Goal: Task Accomplishment & Management: Manage account settings

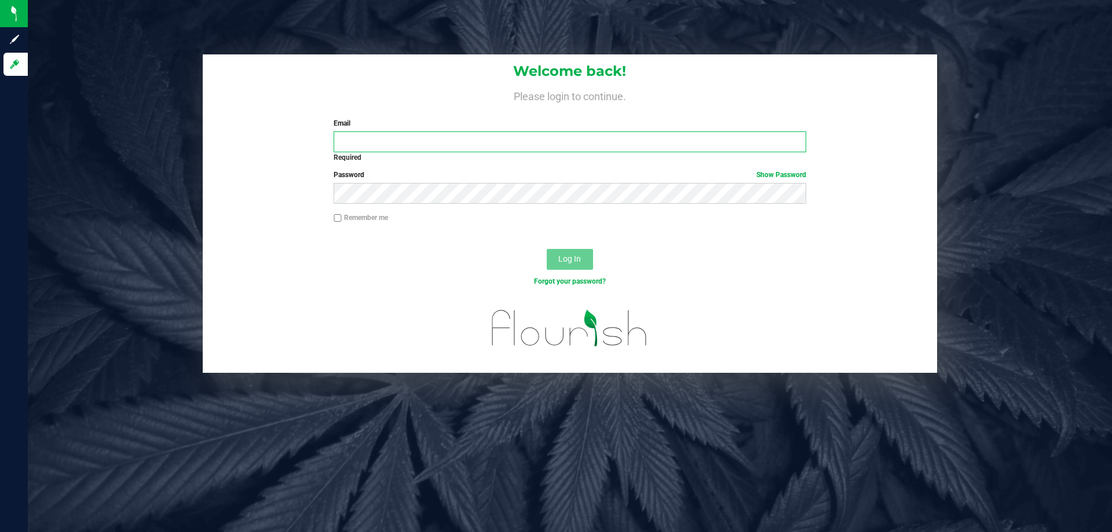
click at [403, 143] on input "Email" at bounding box center [570, 141] width 472 height 21
type input "[EMAIL_ADDRESS][DOMAIN_NAME]"
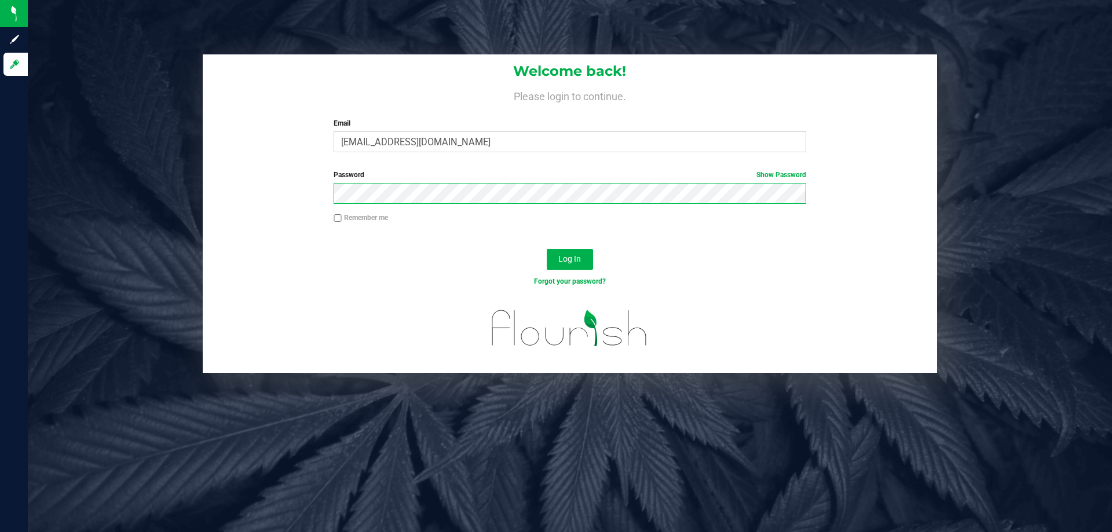
click at [547, 249] on button "Log In" at bounding box center [570, 259] width 46 height 21
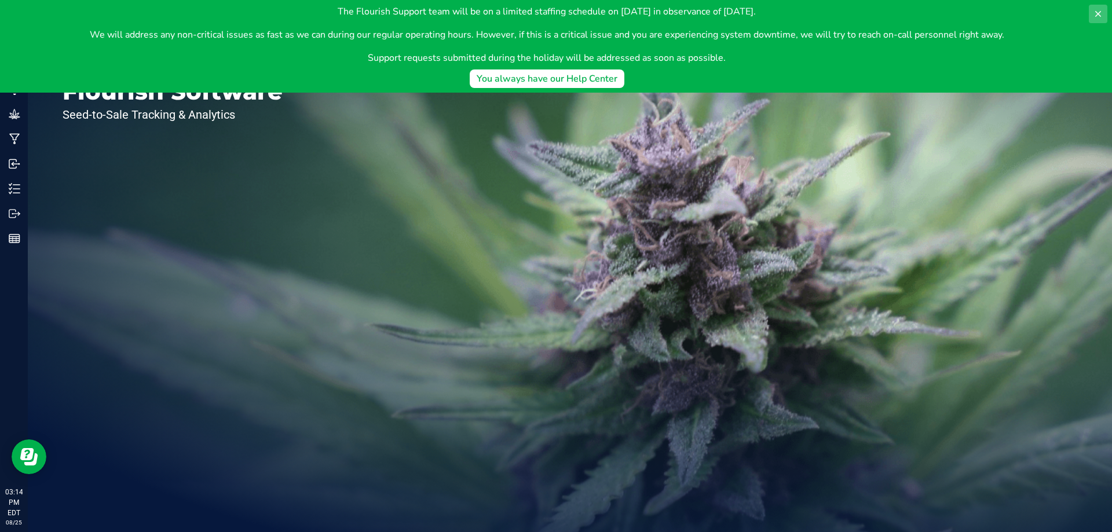
click at [1091, 13] on button at bounding box center [1098, 14] width 19 height 19
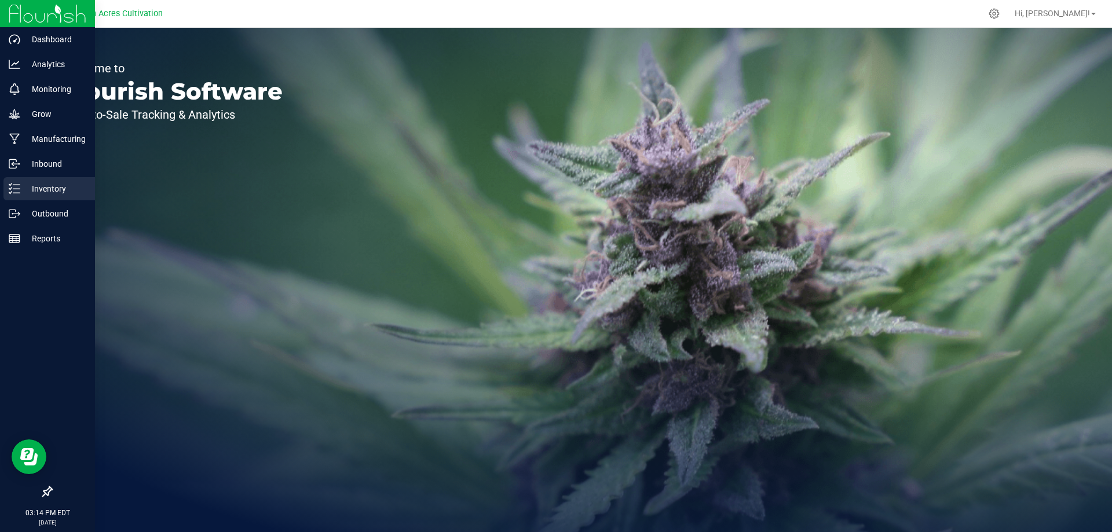
click at [0, 184] on link "Inventory" at bounding box center [47, 189] width 95 height 25
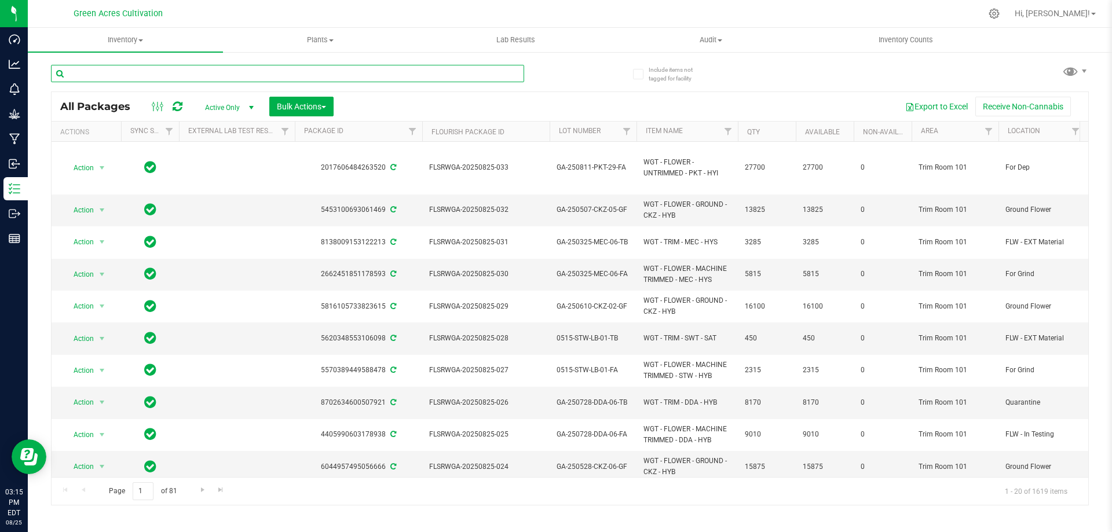
click at [149, 71] on input "text" at bounding box center [287, 73] width 473 height 17
paste input "FLSRWGA-20250806-121"
type input "FLSRWGA-20250806-121"
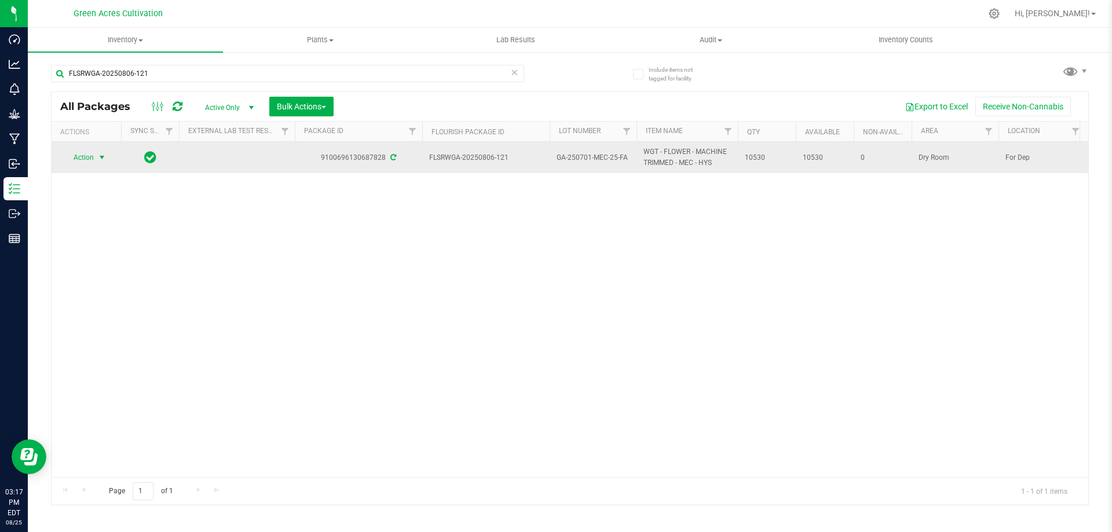
click at [101, 159] on span "select" at bounding box center [101, 157] width 9 height 9
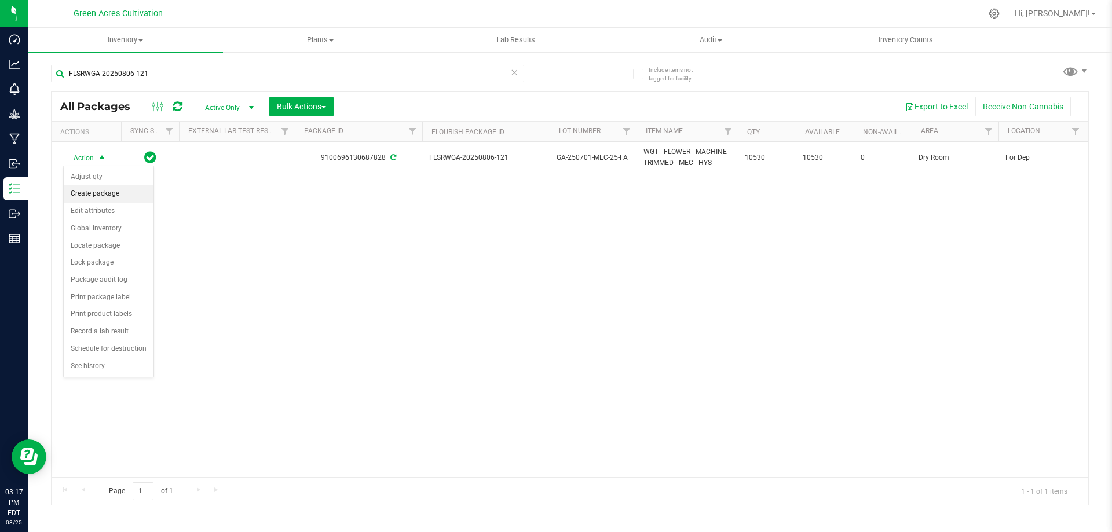
click at [127, 188] on li "Create package" at bounding box center [109, 193] width 90 height 17
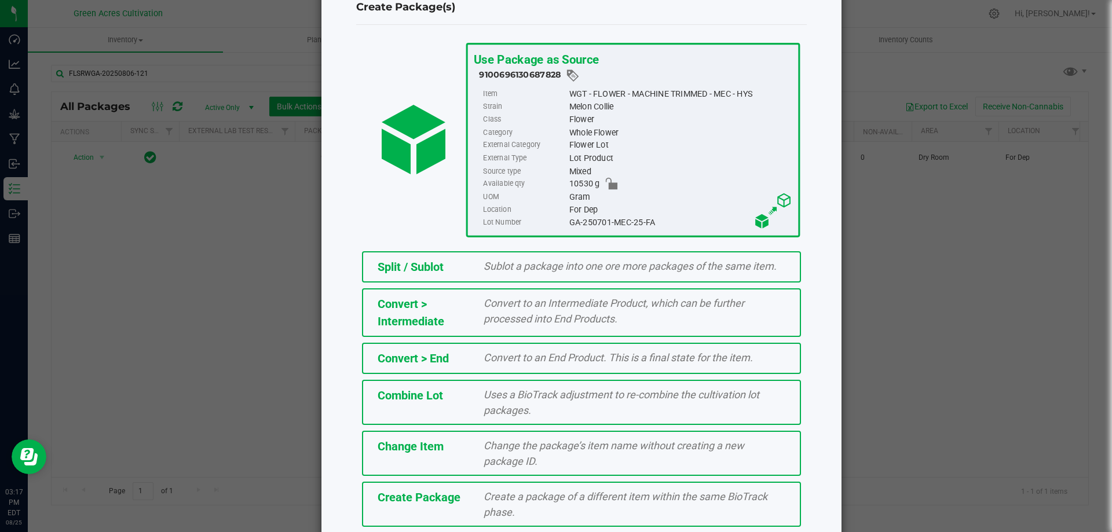
scroll to position [83, 0]
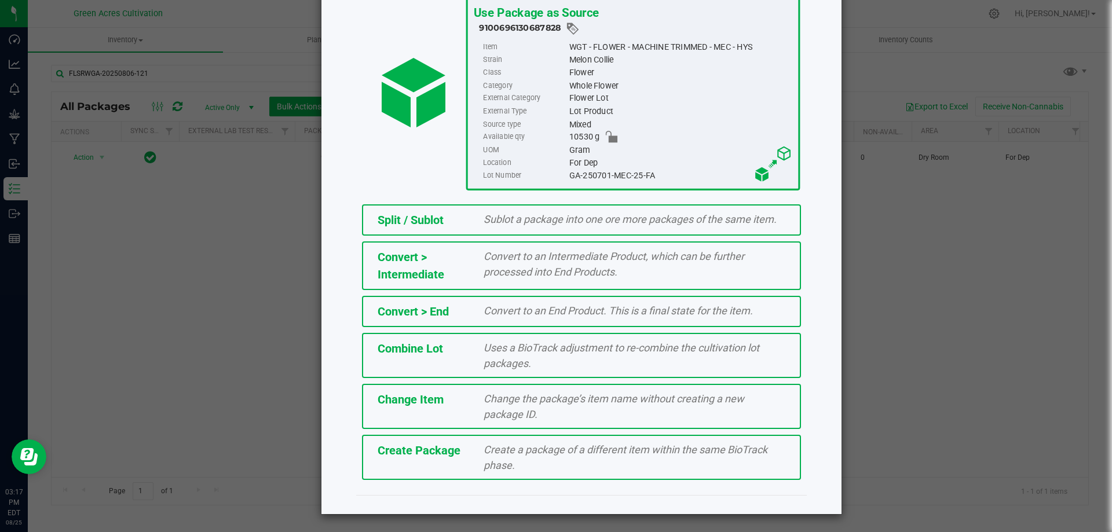
click at [515, 465] on div "Create a package of a different item within the same BioTrack phase." at bounding box center [634, 457] width 319 height 31
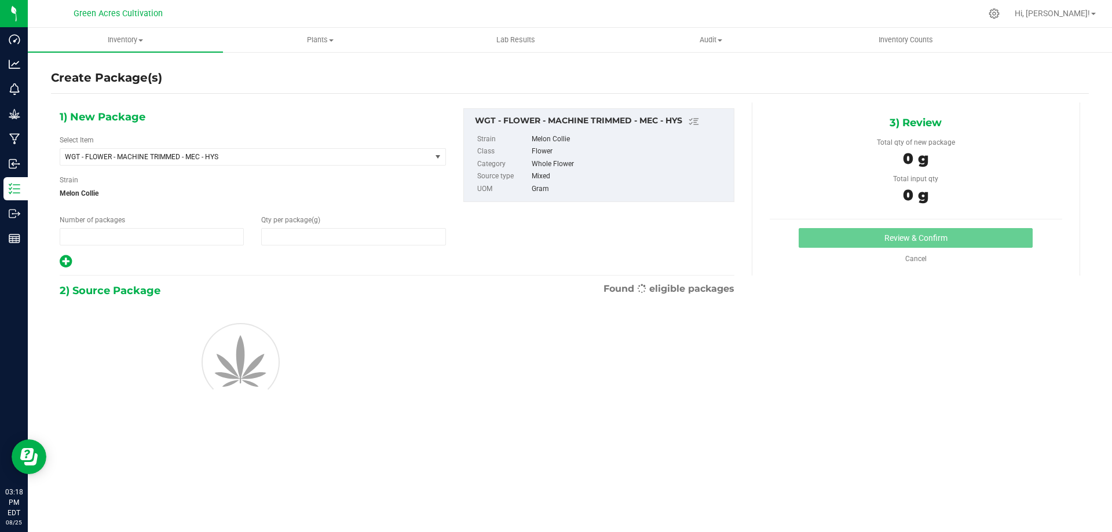
type input "1"
type input "0.0000"
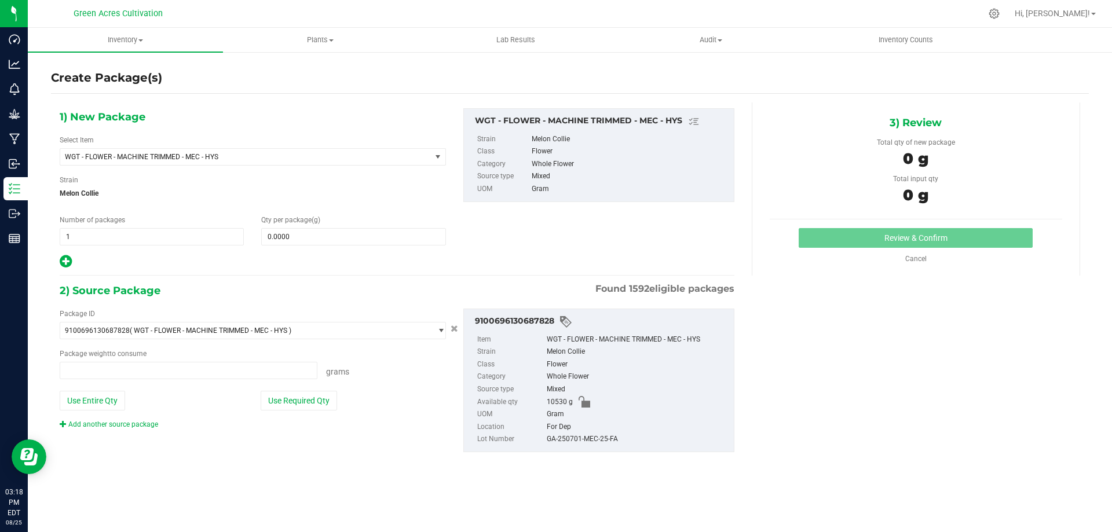
type input "0.0000 g"
click at [438, 156] on span "select" at bounding box center [437, 156] width 9 height 9
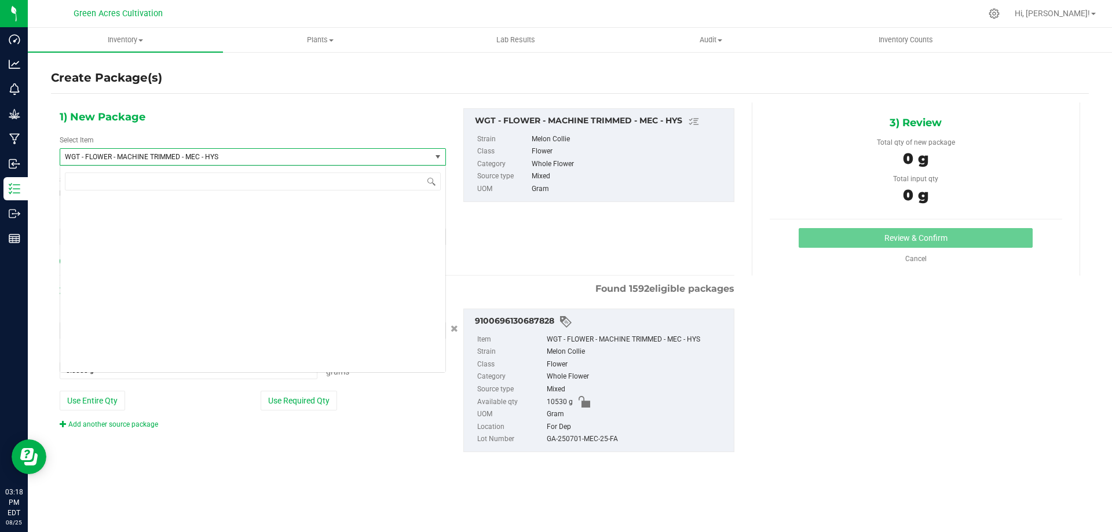
scroll to position [235931, 0]
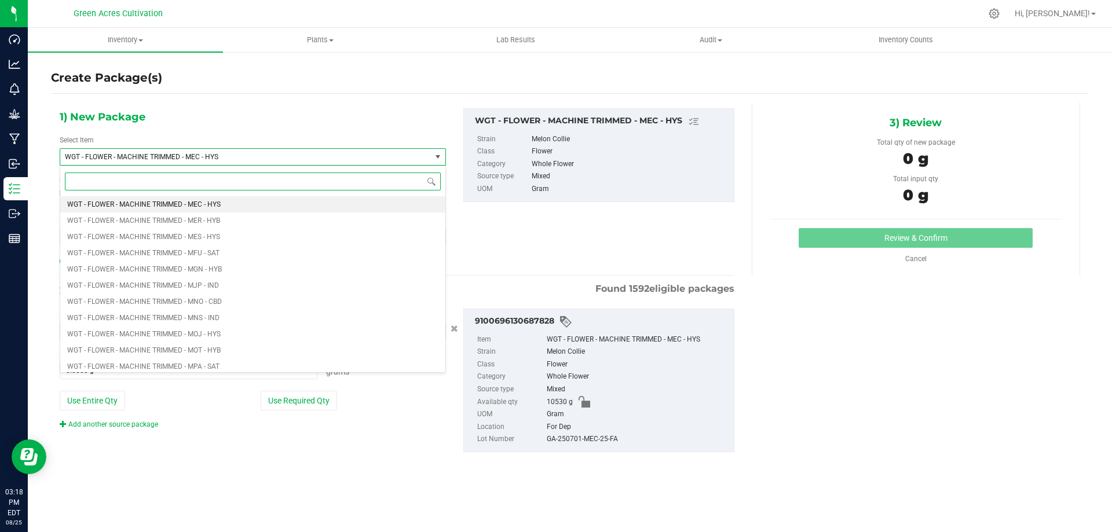
click at [74, 180] on input at bounding box center [253, 182] width 376 height 18
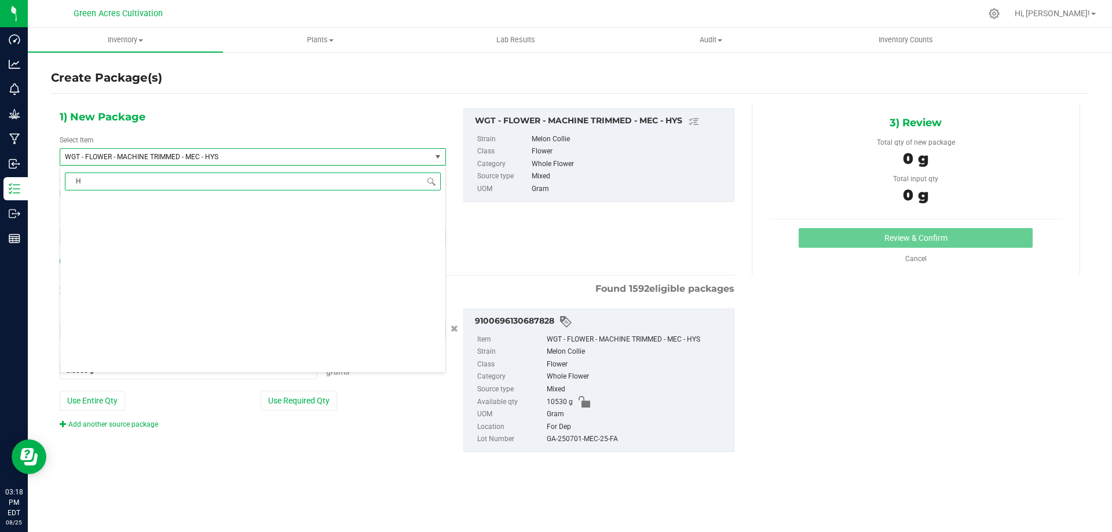
scroll to position [0, 0]
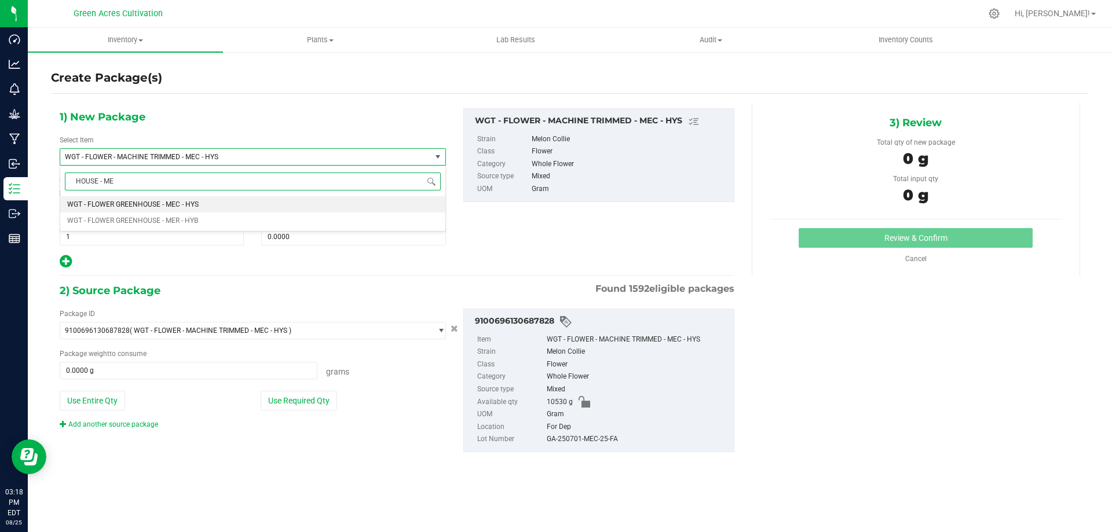
type input "HOUSE - MEC"
click at [213, 204] on li "WGT - FLOWER GREENHOUSE - MEC - HYS" at bounding box center [252, 204] width 385 height 16
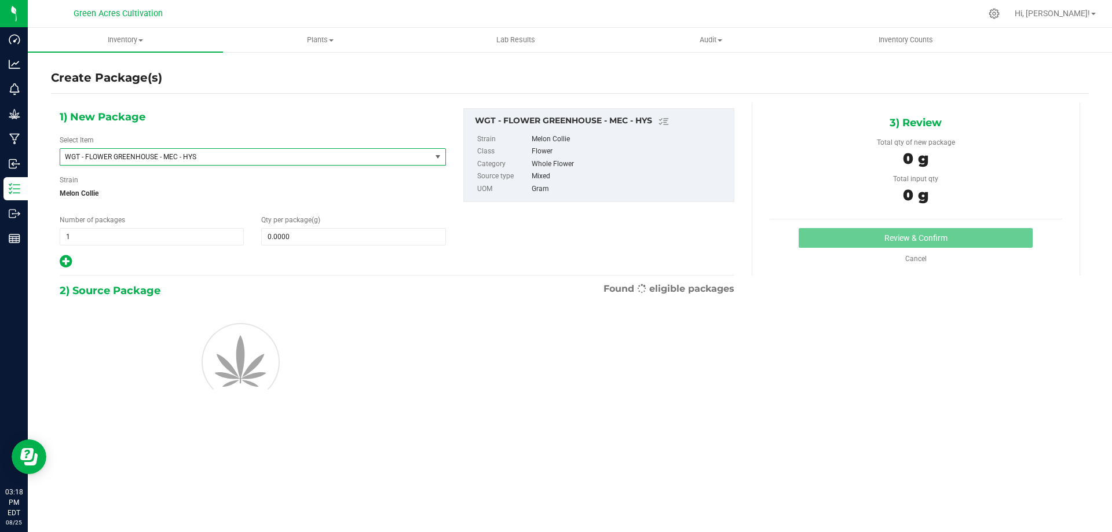
type input "0.0000"
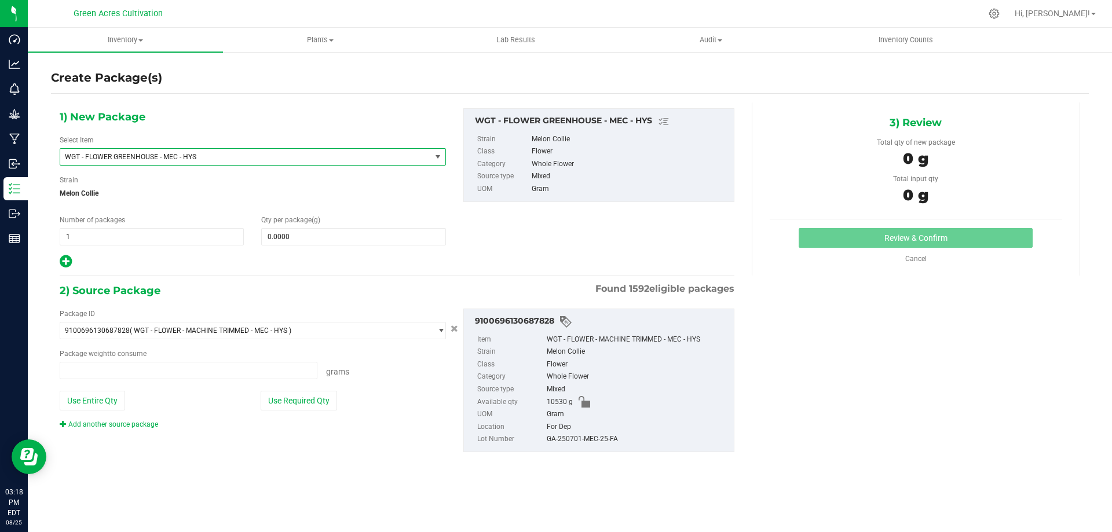
type input "0.0000 g"
click at [269, 238] on span at bounding box center [353, 236] width 184 height 17
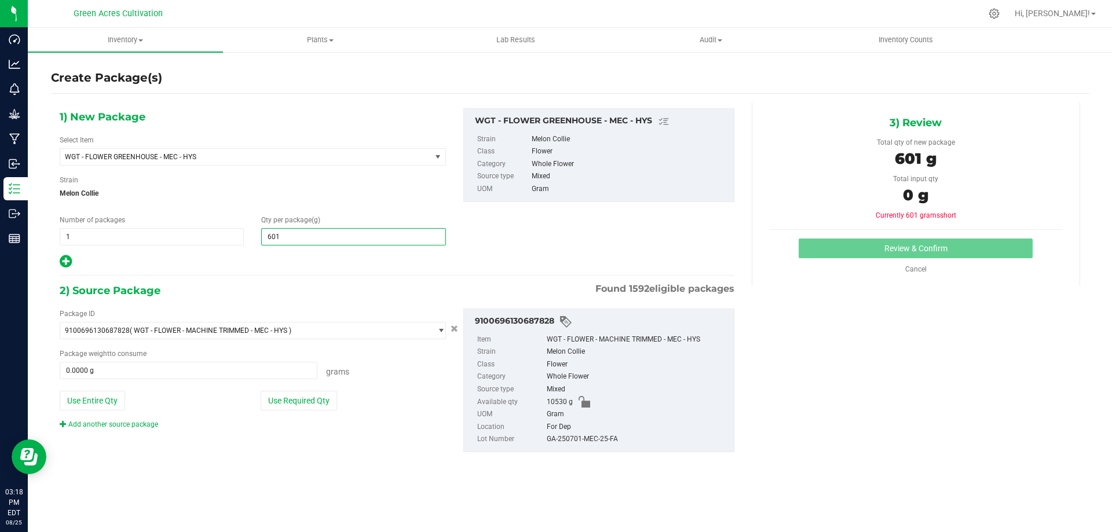
type input "6010"
type input "6,010.0000"
click at [320, 251] on div "1) New Package Select Item WGT - FLOWER GREENHOUSE - MEC - HYS WGT - FLOWER GRE…" at bounding box center [253, 188] width 404 height 161
click at [309, 399] on button "Use Required Qty" at bounding box center [299, 401] width 76 height 20
type input "6010.0000 g"
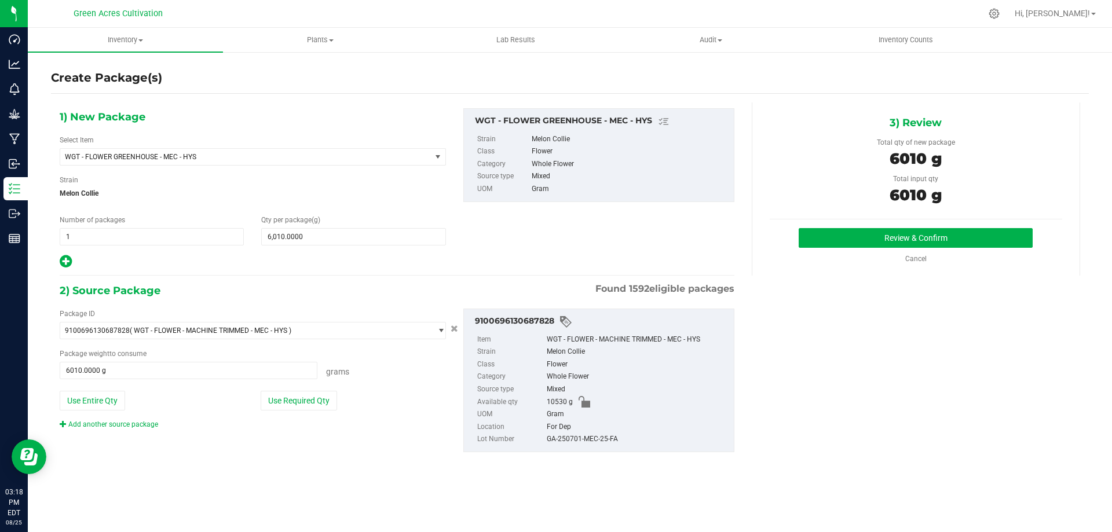
click at [584, 440] on div "GA-250701-MEC-25-FA" at bounding box center [637, 439] width 181 height 13
click at [584, 439] on div "GA-250701-MEC-25-FA" at bounding box center [637, 439] width 181 height 13
copy div "GA-250701-MEC-25-FA"
click at [931, 231] on button "Review & Confirm" at bounding box center [916, 238] width 234 height 20
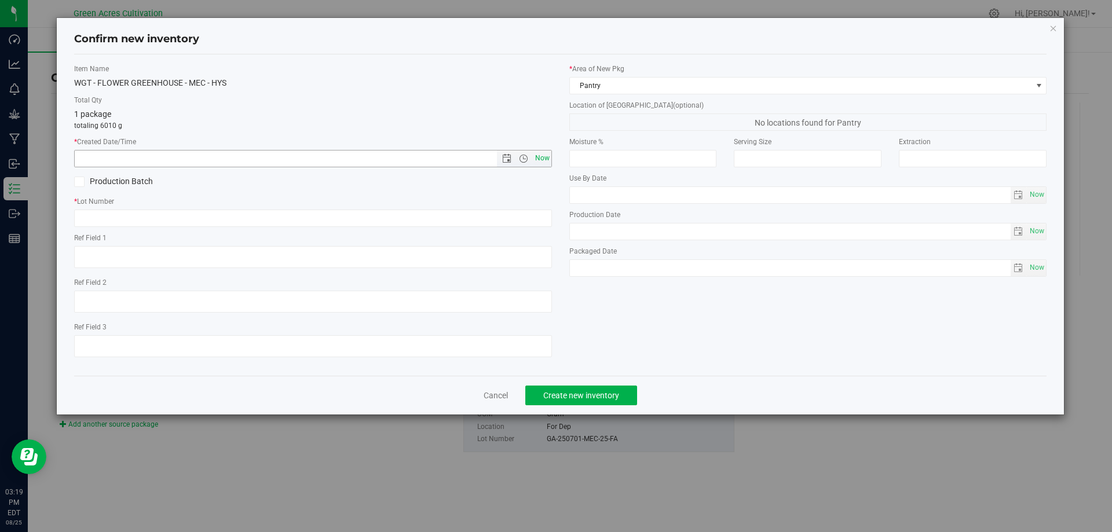
click at [536, 156] on span "Now" at bounding box center [542, 158] width 20 height 17
type input "[DATE] 3:19 PM"
click at [321, 217] on input "text" at bounding box center [313, 218] width 478 height 17
paste input "GA-250701-MEC-25-FA"
type input "GA-250701-MEC-25-FA"
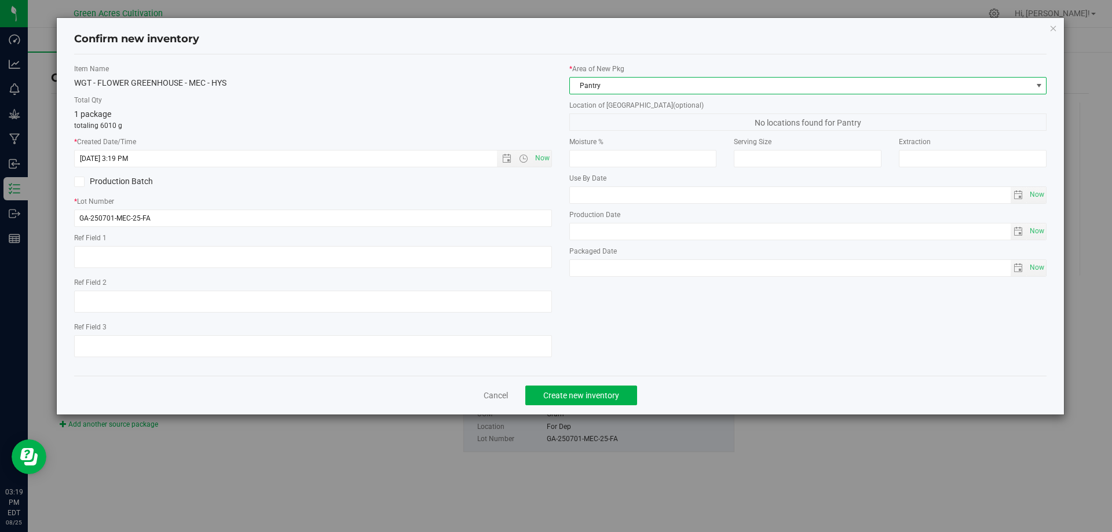
click at [592, 79] on span "Pantry" at bounding box center [801, 86] width 462 height 16
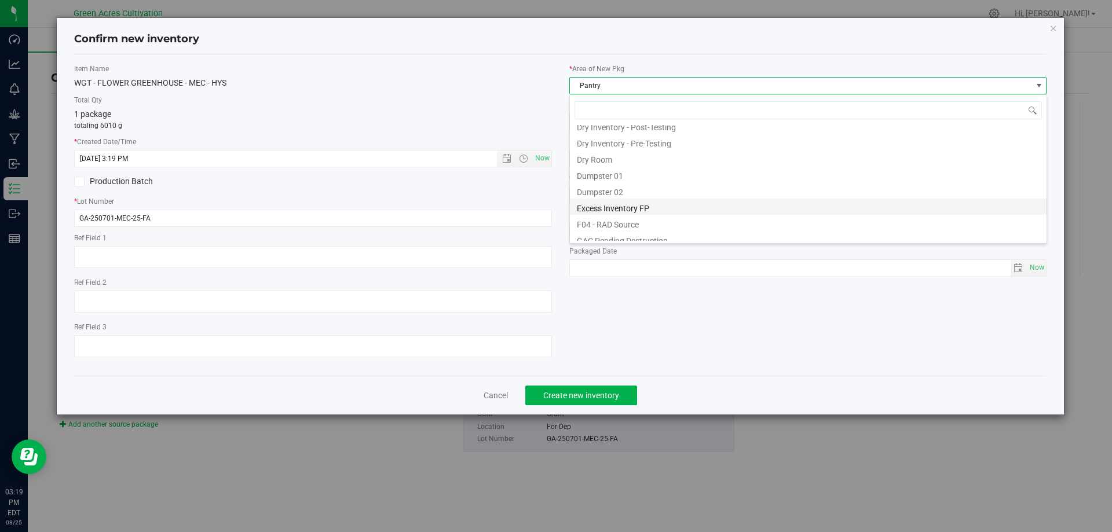
scroll to position [37, 0]
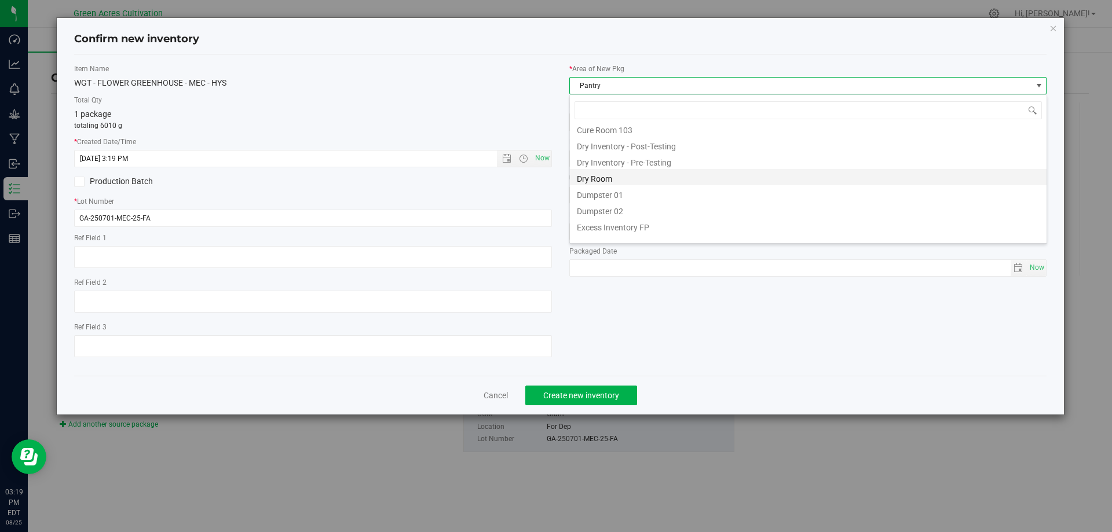
click at [610, 176] on li "Dry Room" at bounding box center [808, 177] width 477 height 16
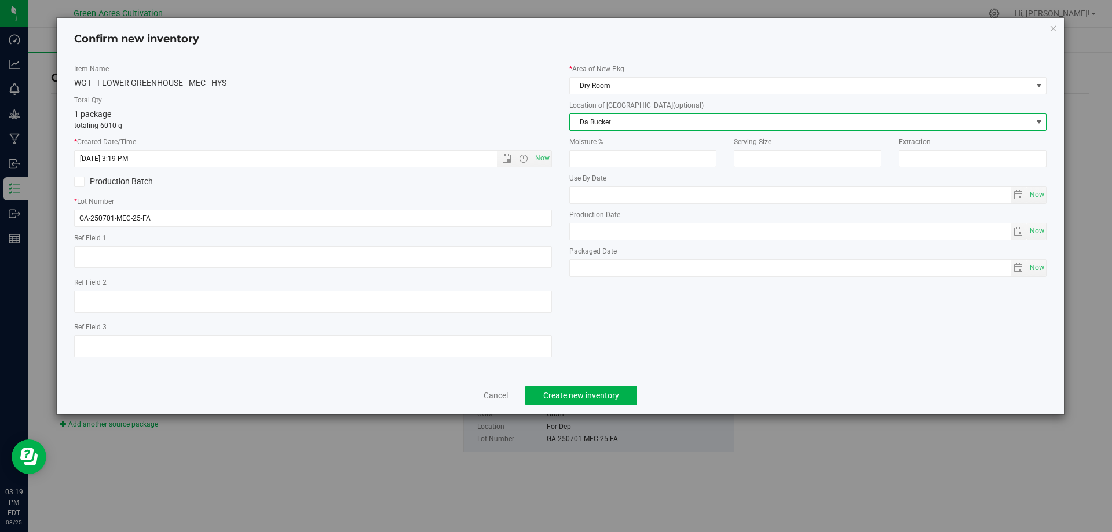
click at [606, 117] on span "Da Bucket" at bounding box center [801, 122] width 462 height 16
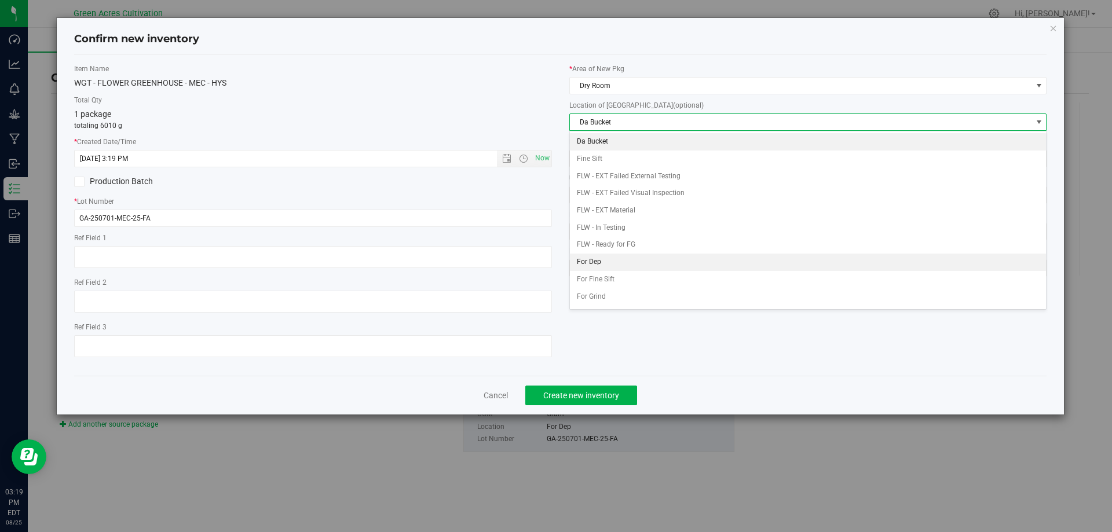
click at [614, 257] on li "For Dep" at bounding box center [808, 262] width 477 height 17
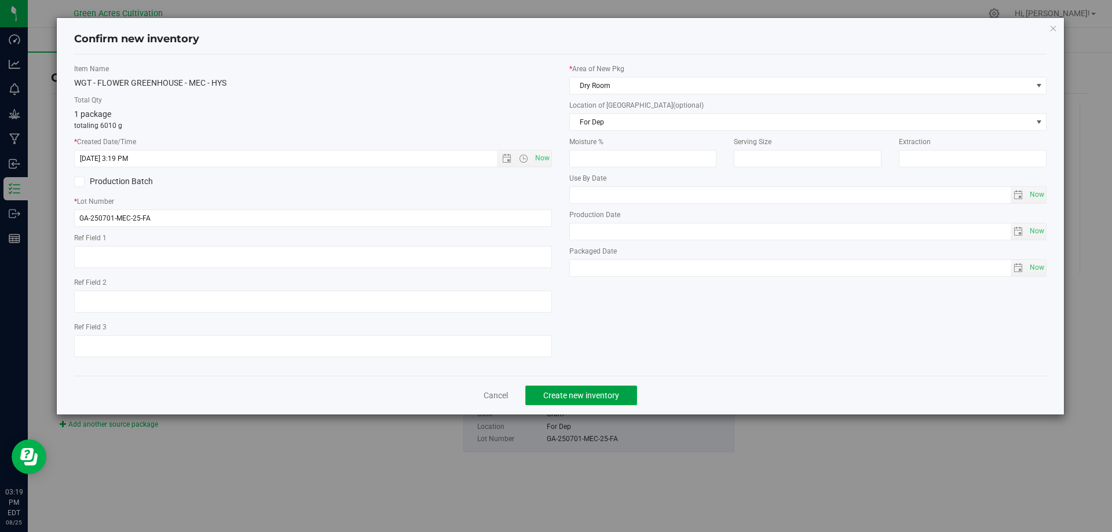
click at [558, 397] on span "Create new inventory" at bounding box center [581, 395] width 76 height 9
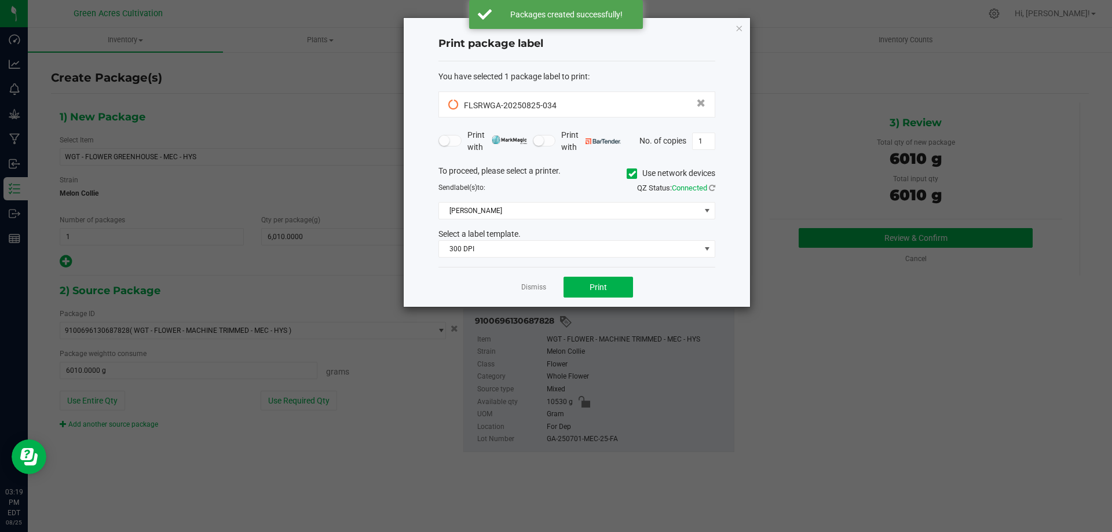
click at [630, 174] on icon at bounding box center [633, 174] width 8 height 0
click at [0, 0] on input "Use network devices" at bounding box center [0, 0] width 0 height 0
click at [700, 138] on input "1" at bounding box center [704, 141] width 22 height 16
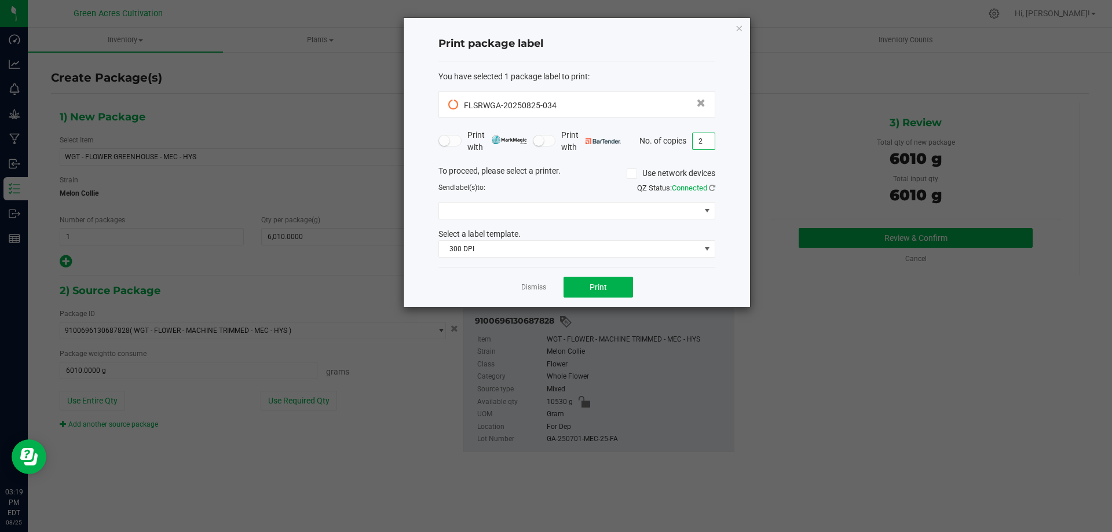
click at [708, 136] on input "2" at bounding box center [704, 141] width 22 height 16
type input "2"
click at [597, 280] on button "Print" at bounding box center [599, 287] width 70 height 21
click at [705, 211] on span at bounding box center [707, 210] width 9 height 9
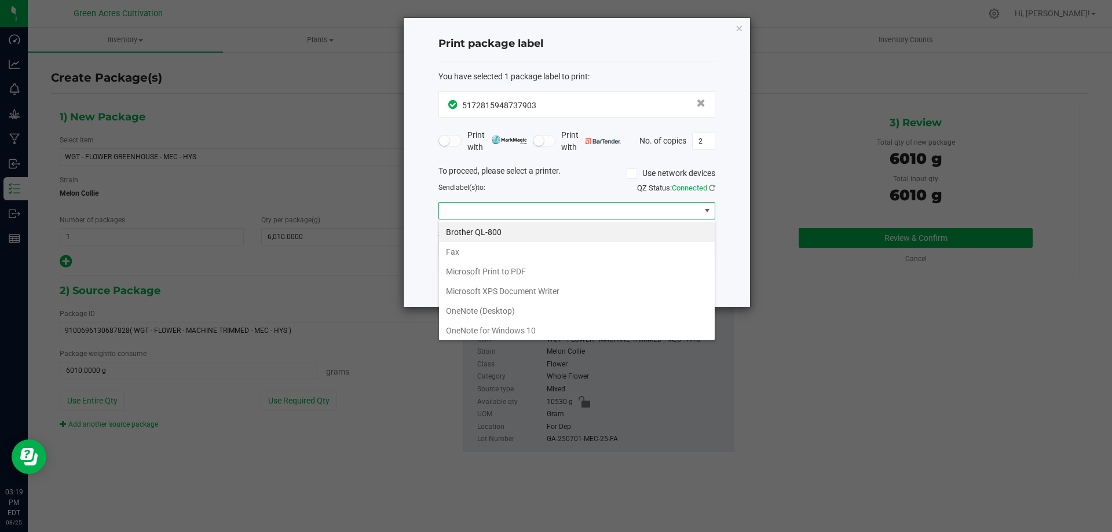
scroll to position [42, 0]
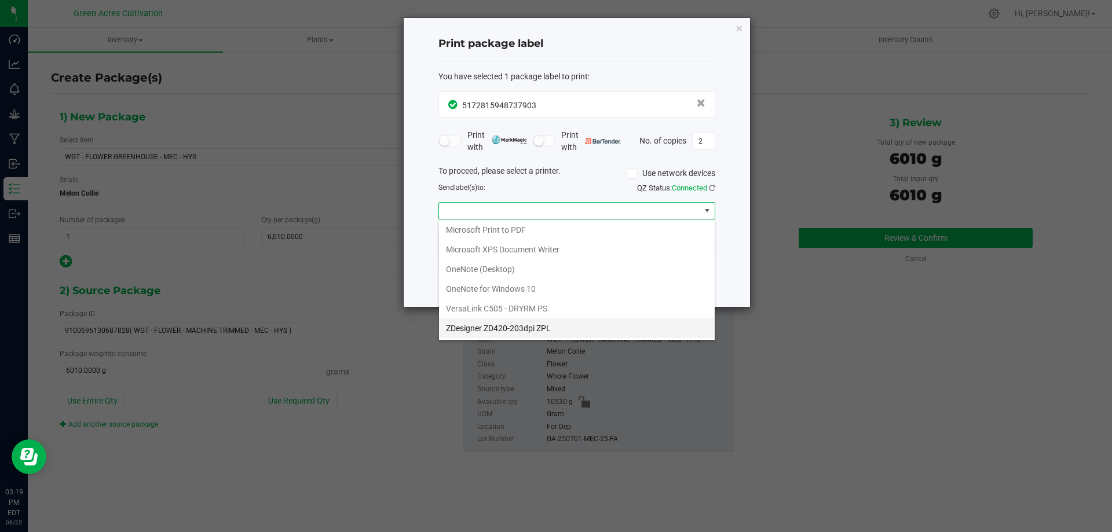
click at [527, 326] on ZPL "ZDesigner ZD420-203dpi ZPL" at bounding box center [577, 329] width 276 height 20
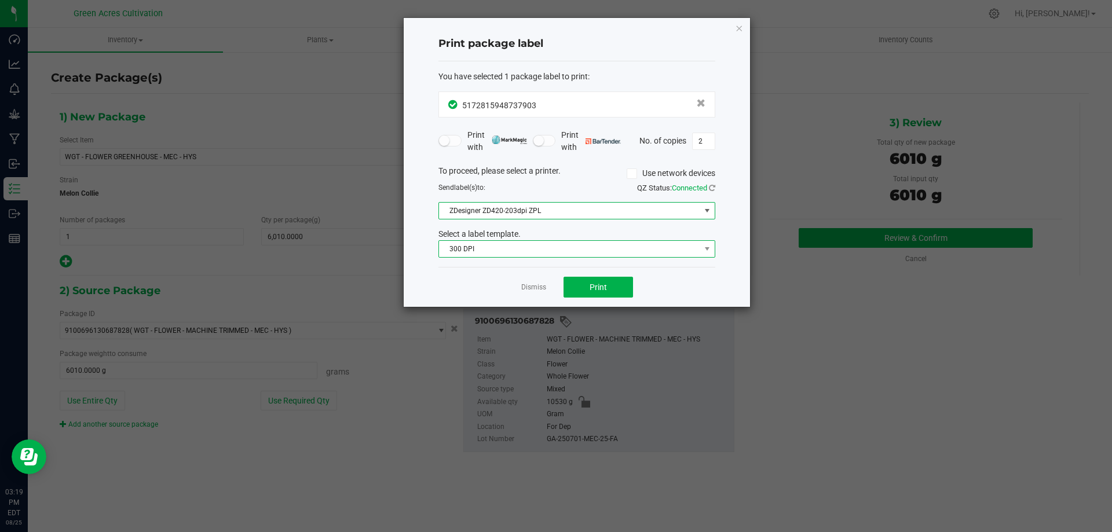
click at [565, 242] on span "300 DPI" at bounding box center [569, 249] width 261 height 16
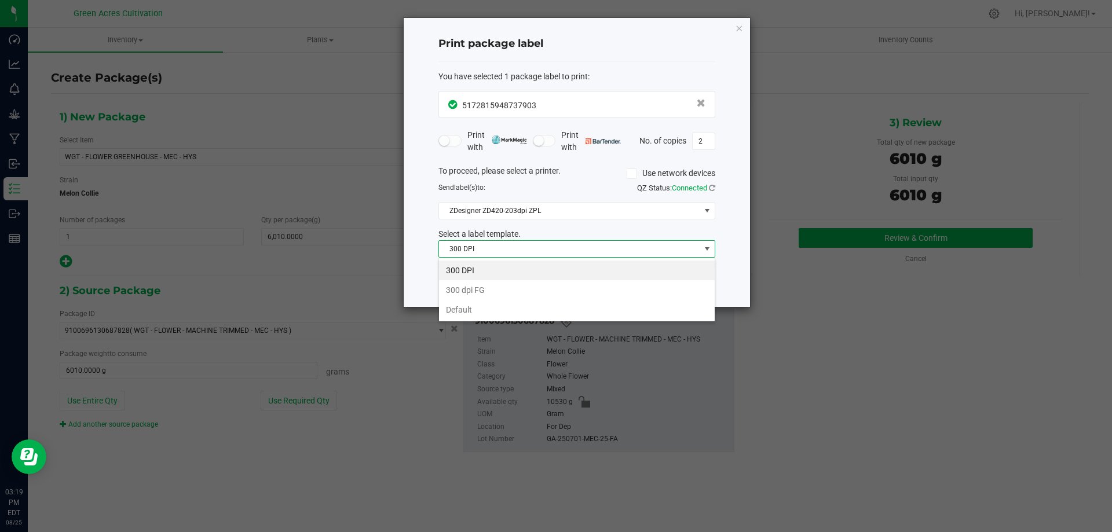
scroll to position [17, 277]
click at [528, 317] on li "Default" at bounding box center [577, 310] width 276 height 20
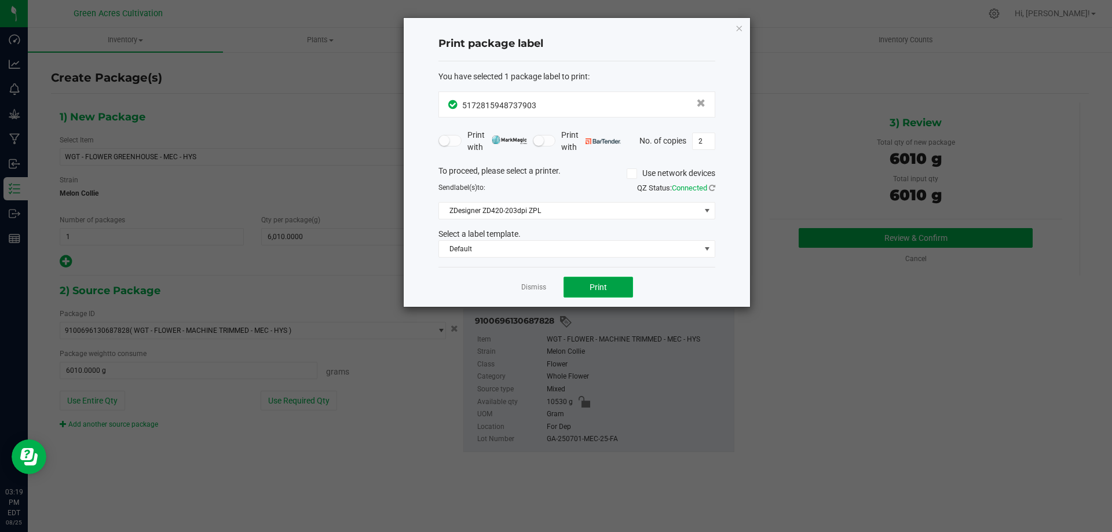
click at [597, 287] on span "Print" at bounding box center [598, 287] width 17 height 9
click at [529, 288] on link "Dismiss" at bounding box center [533, 288] width 25 height 10
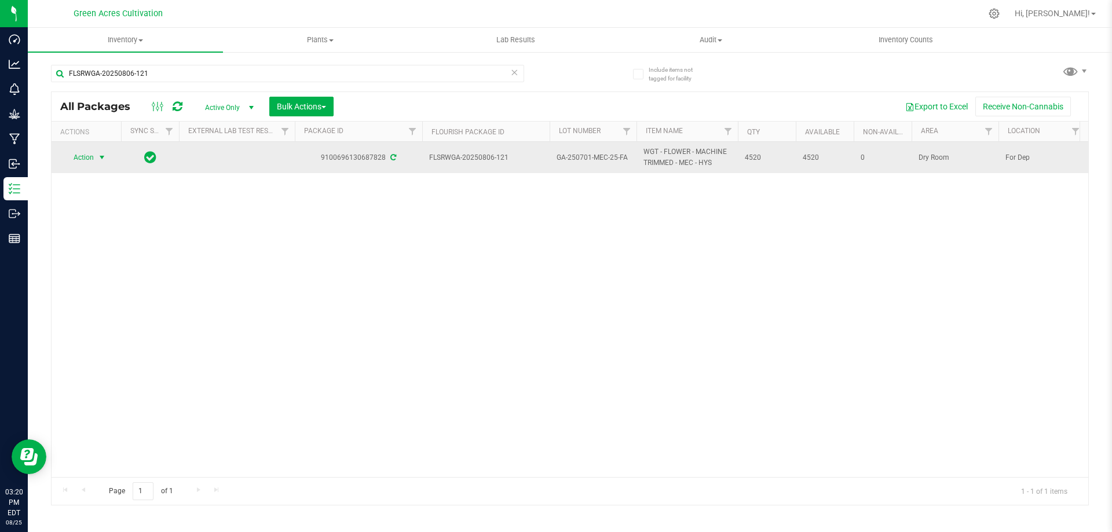
click at [94, 157] on span "Action" at bounding box center [78, 157] width 31 height 16
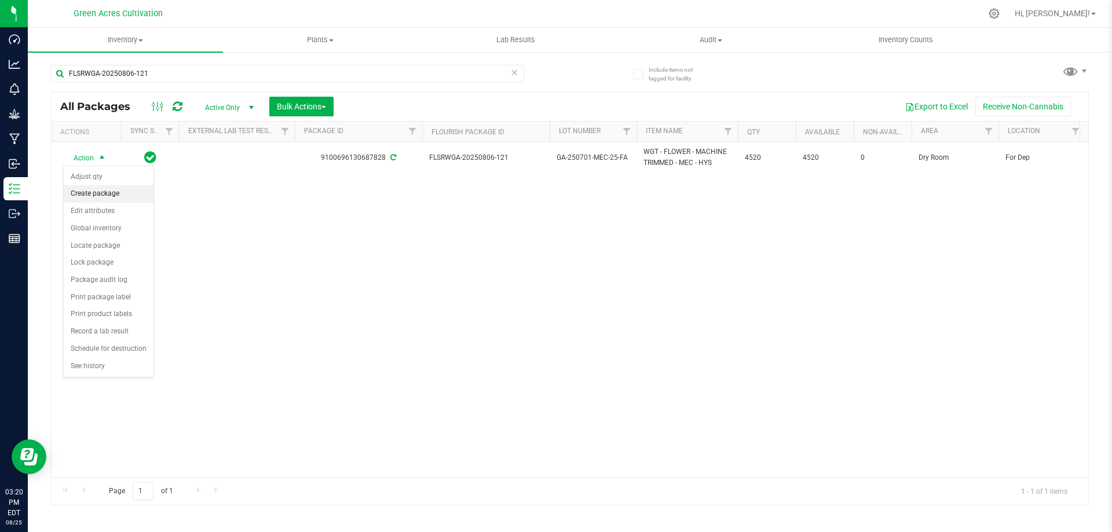
click at [114, 189] on li "Create package" at bounding box center [109, 193] width 90 height 17
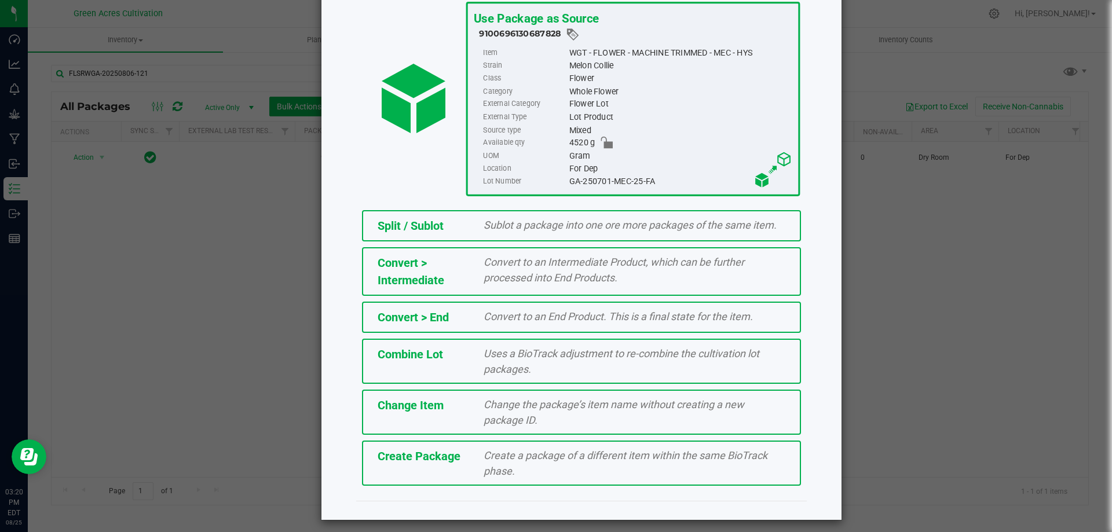
scroll to position [83, 0]
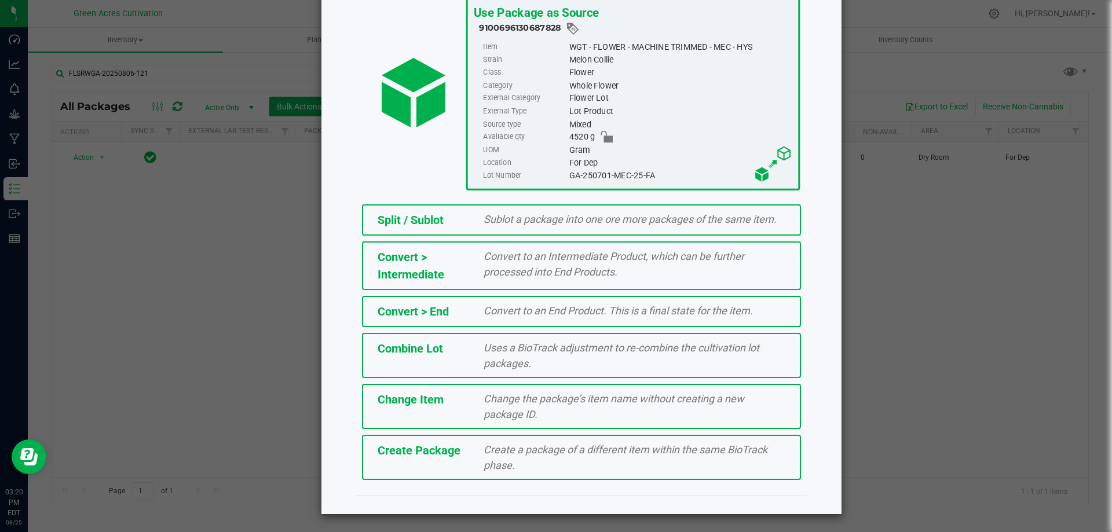
click at [579, 474] on div "Create Package Create a package of a different item within the same BioTrack ph…" at bounding box center [581, 457] width 439 height 45
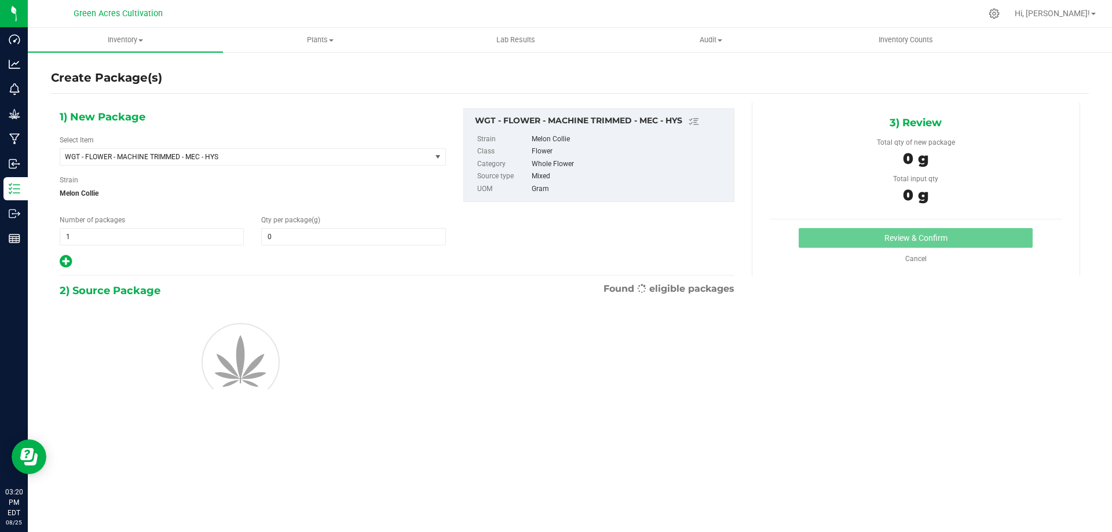
type input "0.0000"
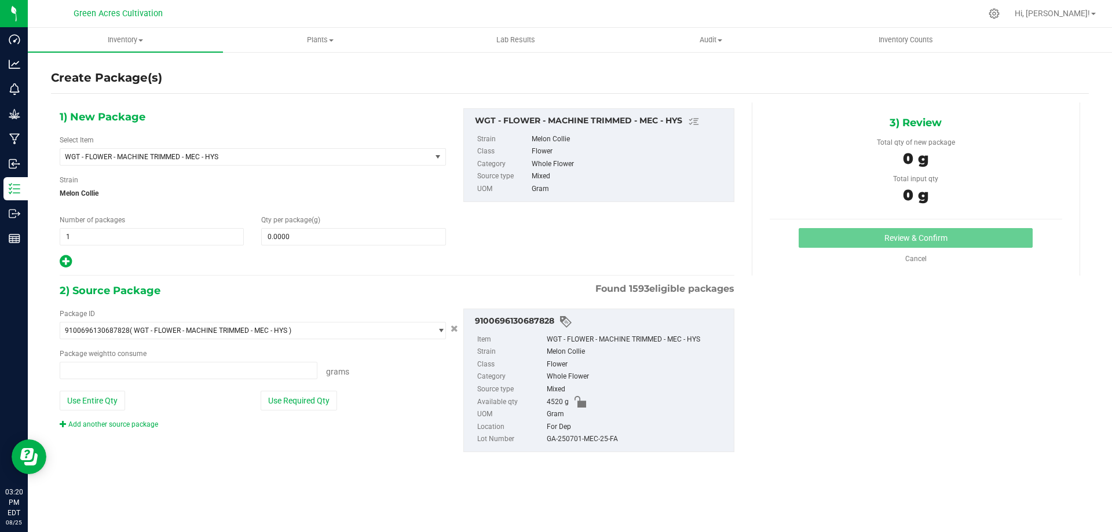
type input "0.0000 g"
click at [98, 236] on span "1 1" at bounding box center [152, 236] width 184 height 17
click at [284, 243] on span at bounding box center [353, 236] width 184 height 17
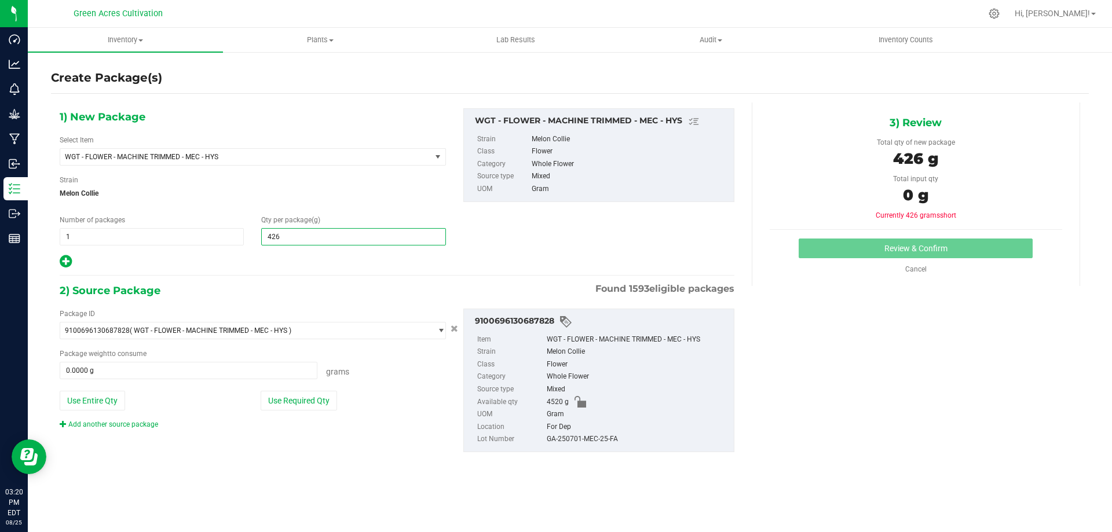
type input "4260"
type input "4,260.0000"
click at [368, 258] on div at bounding box center [253, 261] width 386 height 15
click at [310, 407] on button "Use Required Qty" at bounding box center [299, 401] width 76 height 20
type input "4260.0000 g"
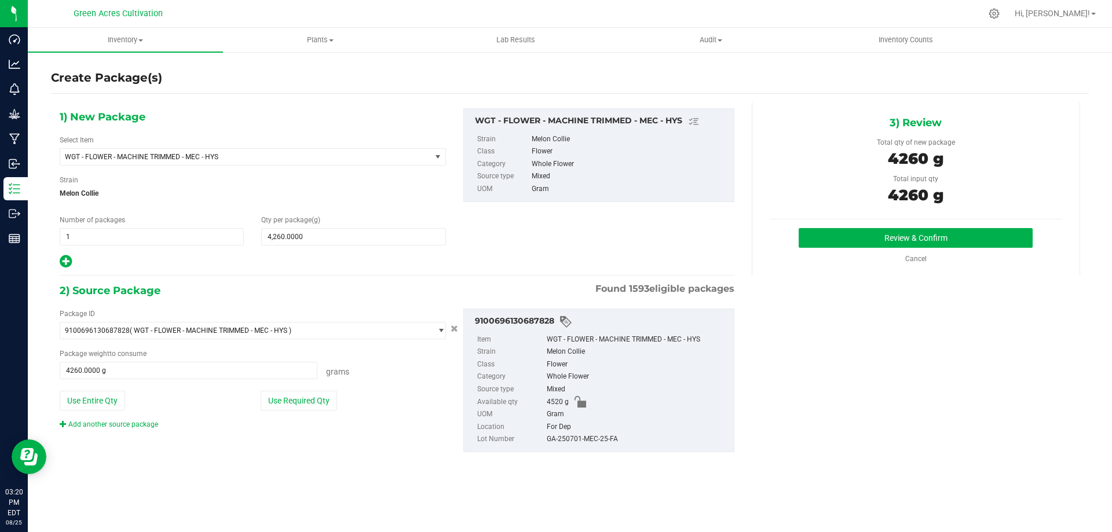
click at [597, 436] on div "GA-250701-MEC-25-FA" at bounding box center [637, 439] width 181 height 13
copy div "GA-250701-MEC-25-FA"
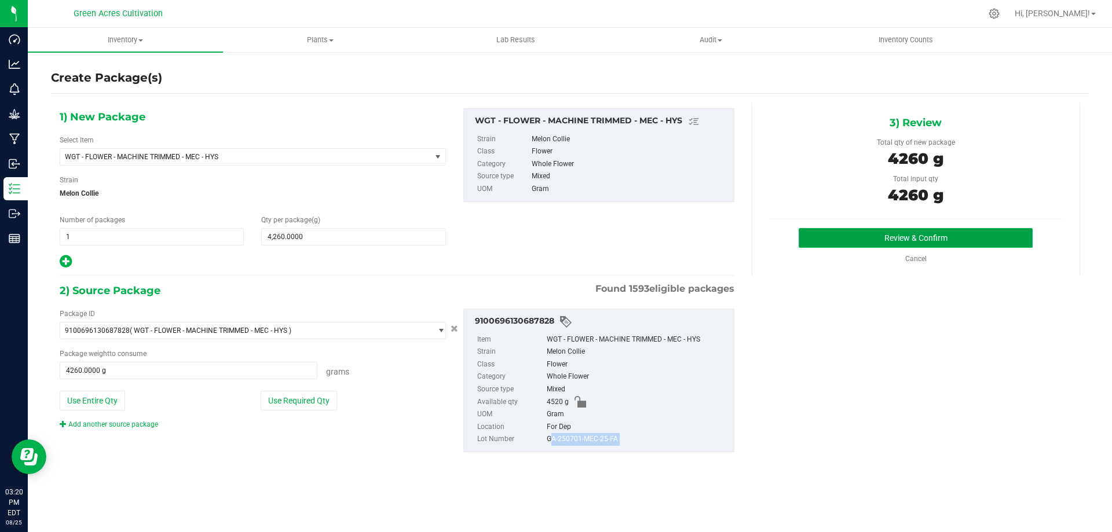
click at [923, 234] on button "Review & Confirm" at bounding box center [916, 238] width 234 height 20
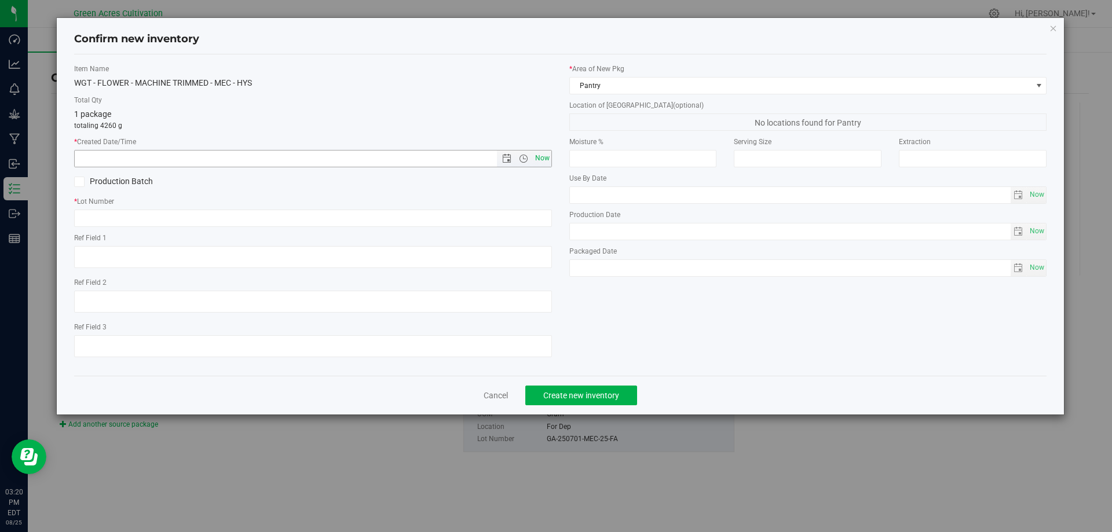
click at [546, 159] on span "Now" at bounding box center [542, 158] width 20 height 17
type input "[DATE] 3:20 PM"
click at [272, 220] on input "text" at bounding box center [313, 218] width 478 height 17
paste input "GA-250701-MEC-25-FA"
type input "GA-250701-MEC-25-FA"
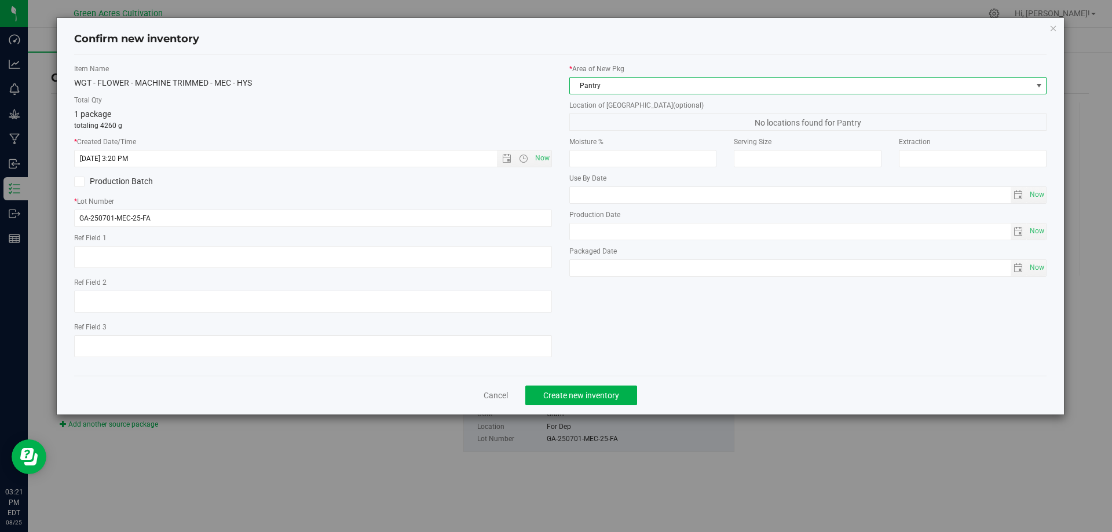
click at [602, 85] on span "Pantry" at bounding box center [801, 86] width 462 height 16
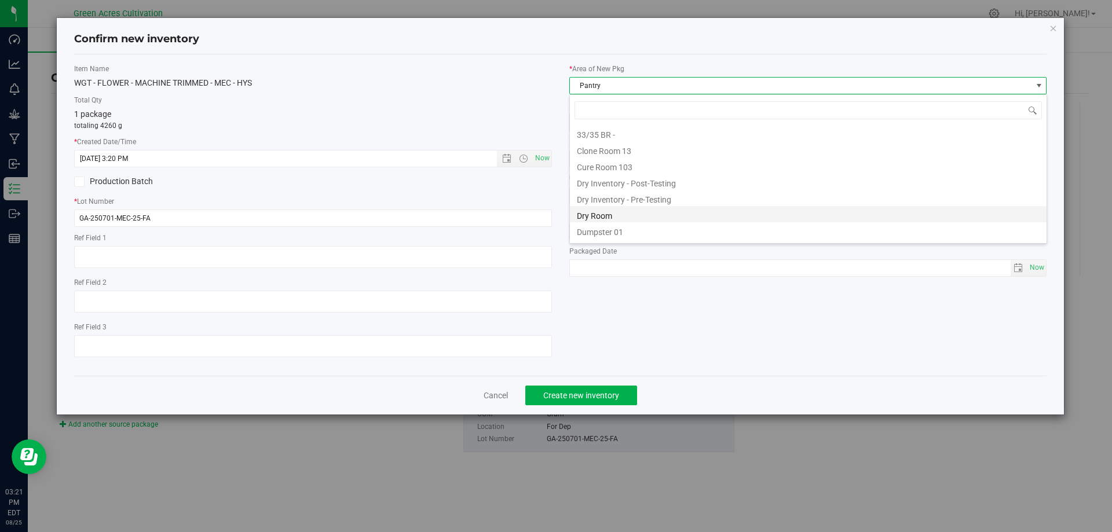
click at [613, 213] on li "Dry Room" at bounding box center [808, 214] width 477 height 16
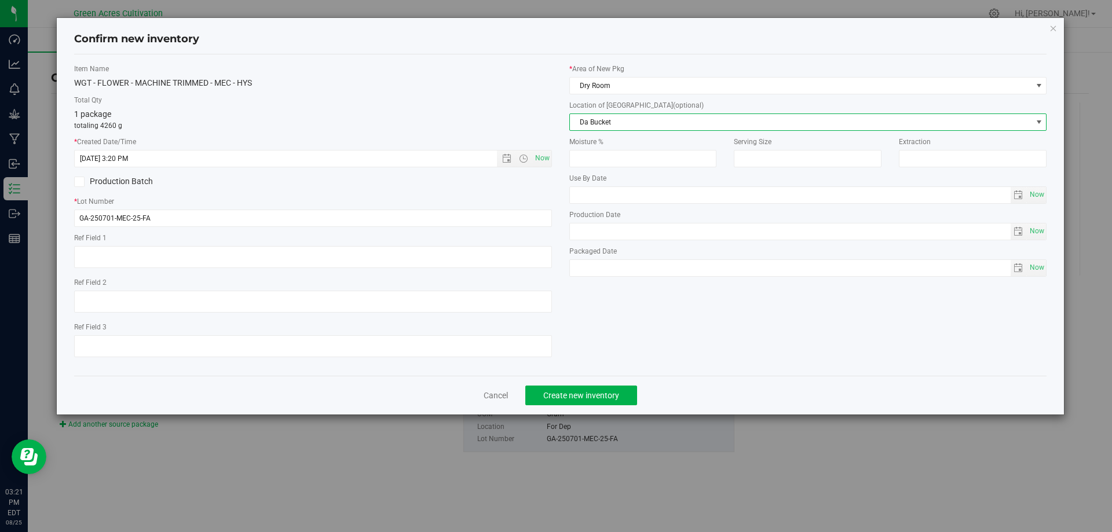
click at [626, 120] on span "Da Bucket" at bounding box center [801, 122] width 462 height 16
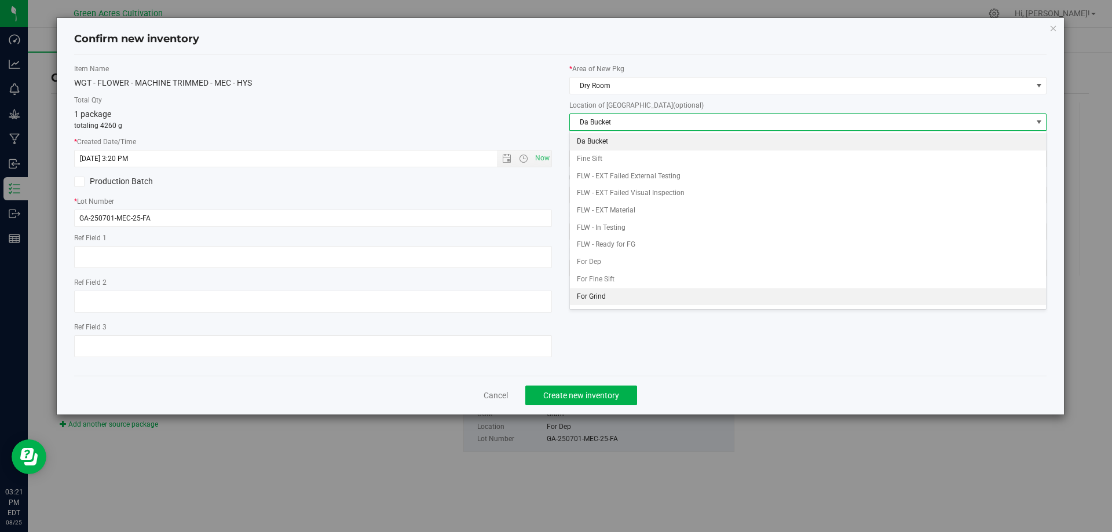
click at [615, 299] on li "For Grind" at bounding box center [808, 296] width 477 height 17
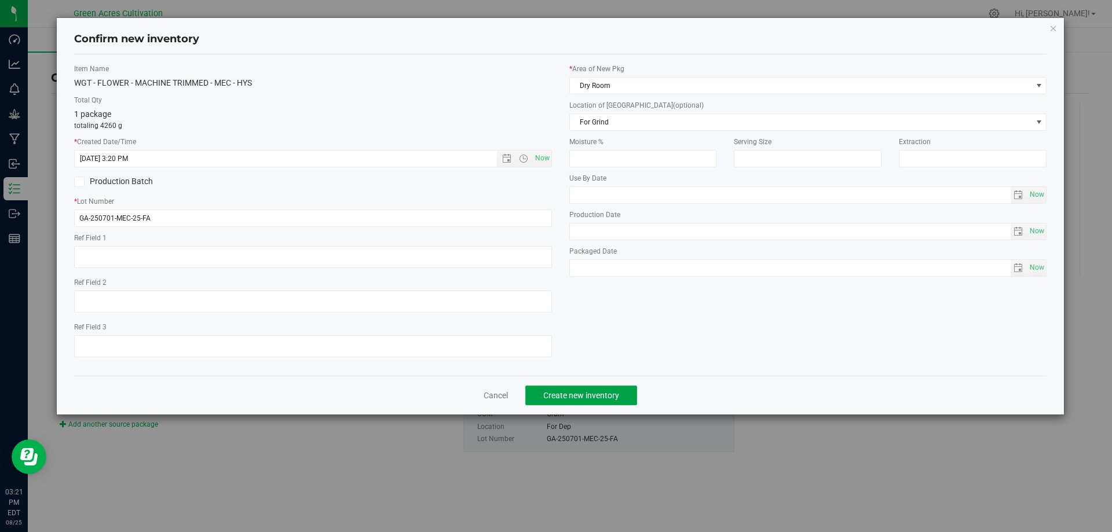
click at [583, 397] on span "Create new inventory" at bounding box center [581, 395] width 76 height 9
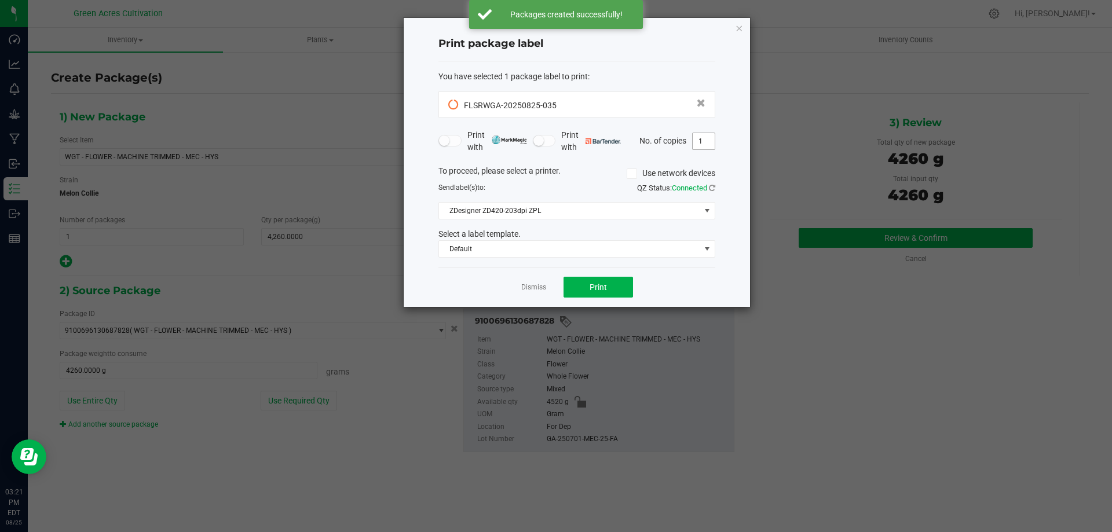
click at [702, 141] on input "1" at bounding box center [704, 141] width 22 height 16
click at [683, 299] on div "Dismiss Print" at bounding box center [577, 287] width 277 height 40
click at [594, 291] on span "Print" at bounding box center [598, 287] width 17 height 9
click at [531, 290] on link "Dismiss" at bounding box center [533, 288] width 25 height 10
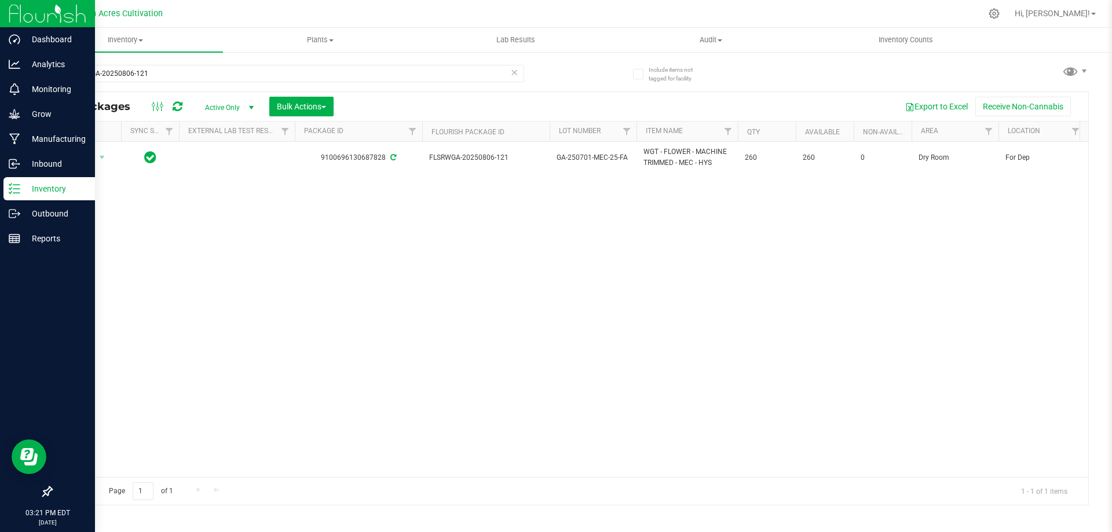
drag, startPoint x: 323, startPoint y: 293, endPoint x: 0, endPoint y: 306, distance: 323.0
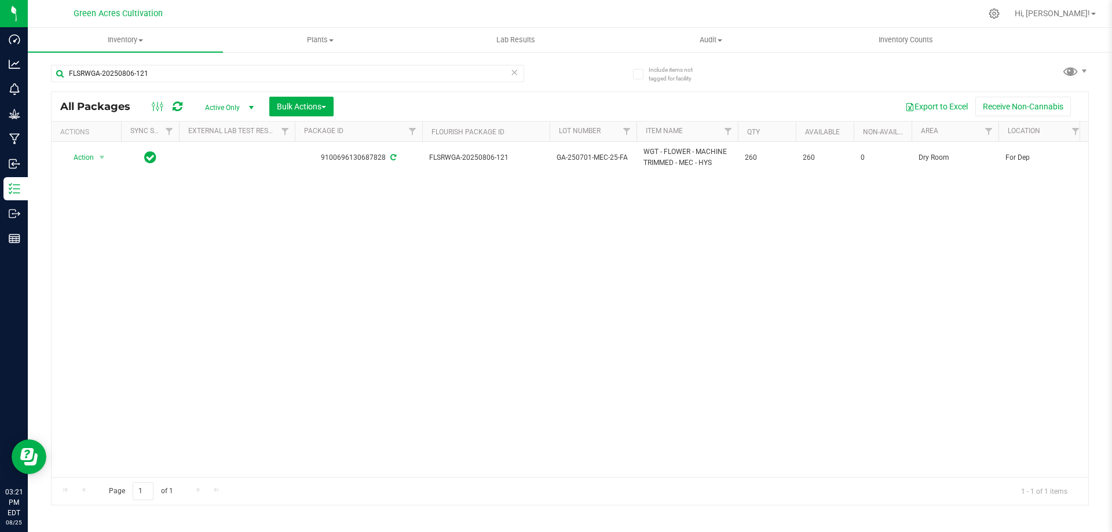
drag, startPoint x: 0, startPoint y: 306, endPoint x: 240, endPoint y: 221, distance: 255.2
click at [266, 232] on div "Action Action Adjust qty Create package Edit attributes Global inventory Locate…" at bounding box center [570, 309] width 1037 height 335
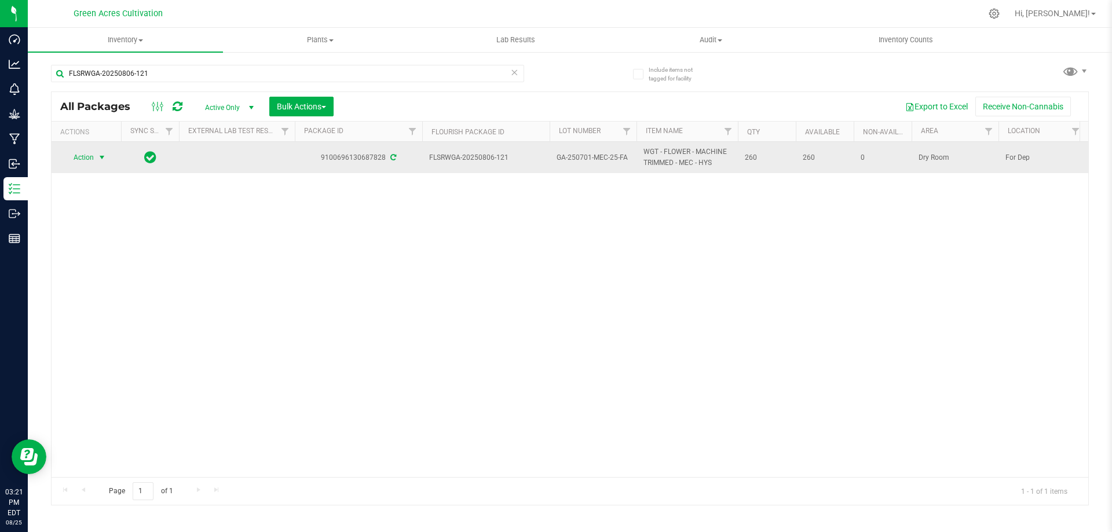
click at [82, 151] on span "Action" at bounding box center [78, 157] width 31 height 16
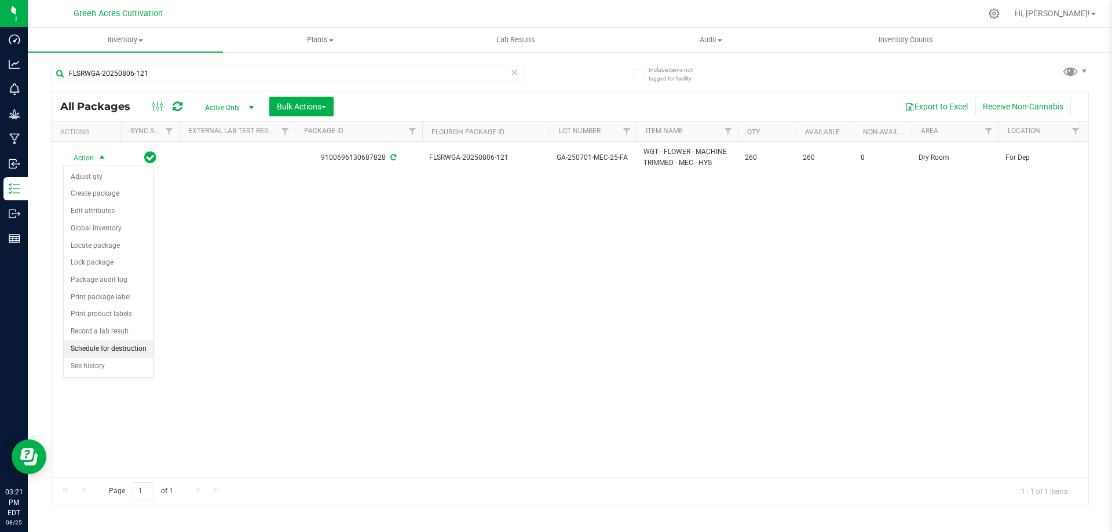
click at [79, 347] on li "Schedule for destruction" at bounding box center [109, 349] width 90 height 17
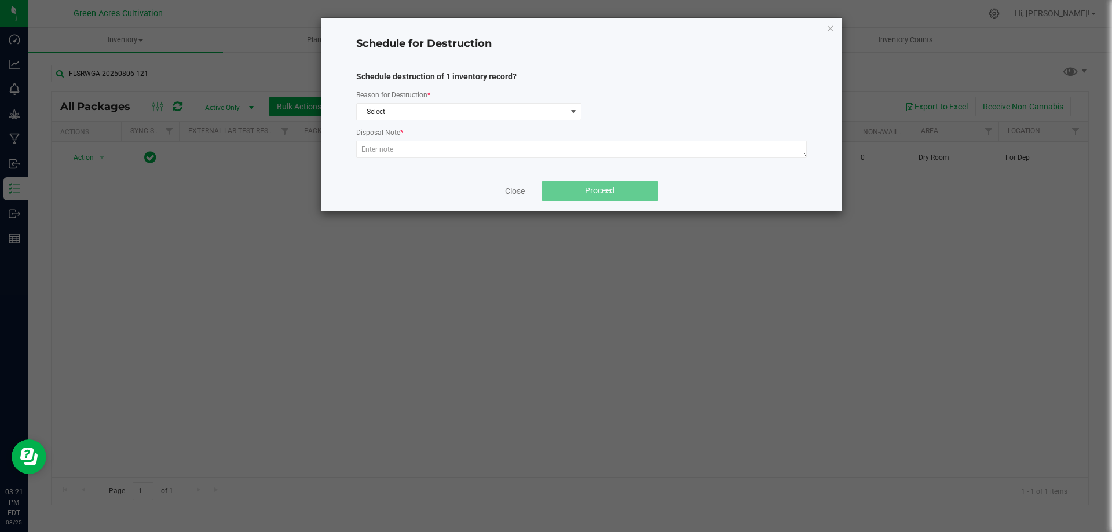
click at [392, 102] on div "Reason for Destruction *" at bounding box center [468, 96] width 225 height 14
click at [390, 107] on span "Select" at bounding box center [462, 112] width 210 height 16
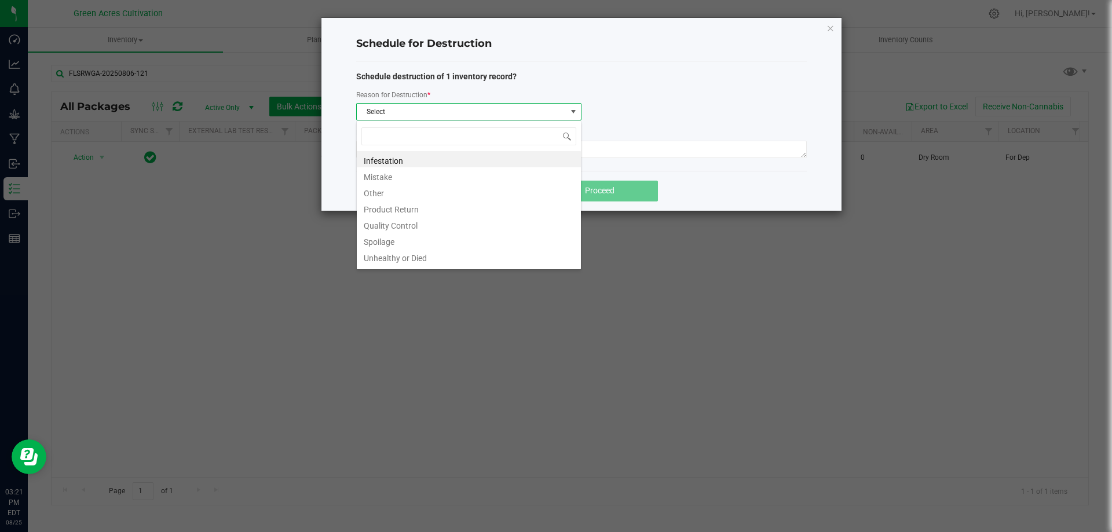
scroll to position [17, 225]
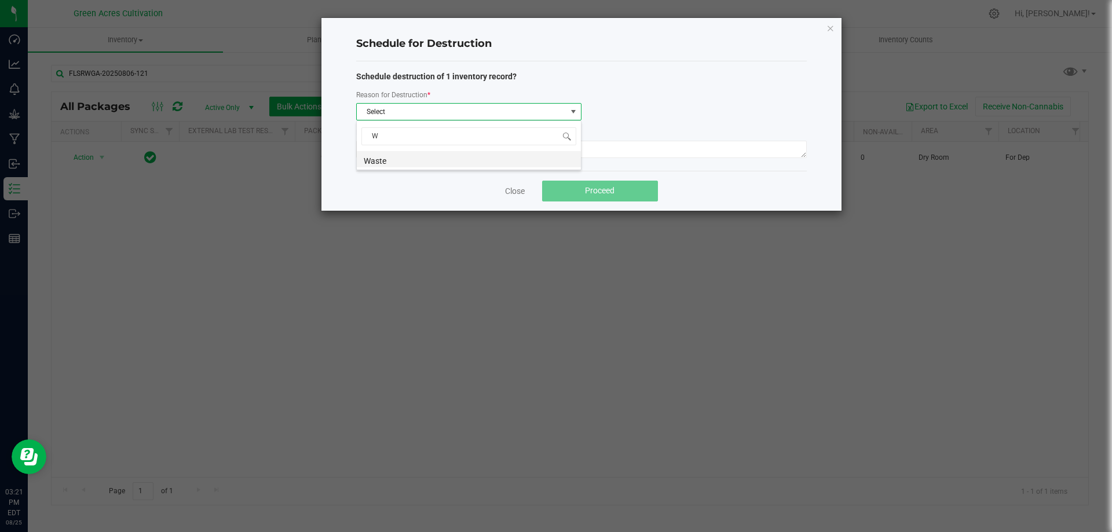
type input "WA"
drag, startPoint x: 375, startPoint y: 159, endPoint x: 382, endPoint y: 159, distance: 7.5
click at [375, 159] on li "Waste" at bounding box center [469, 159] width 224 height 16
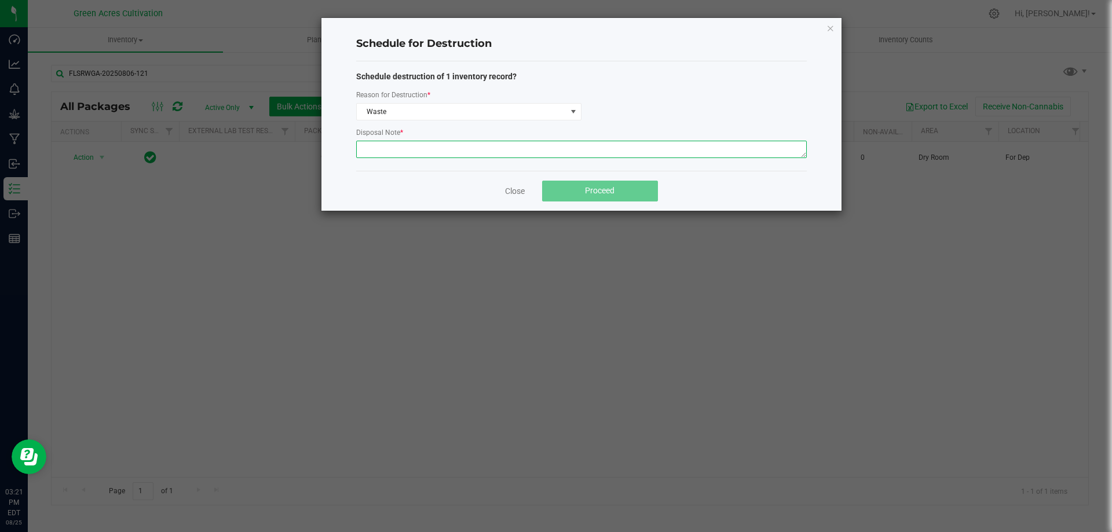
click at [400, 153] on textarea at bounding box center [581, 149] width 451 height 17
type textarea "POST QC"
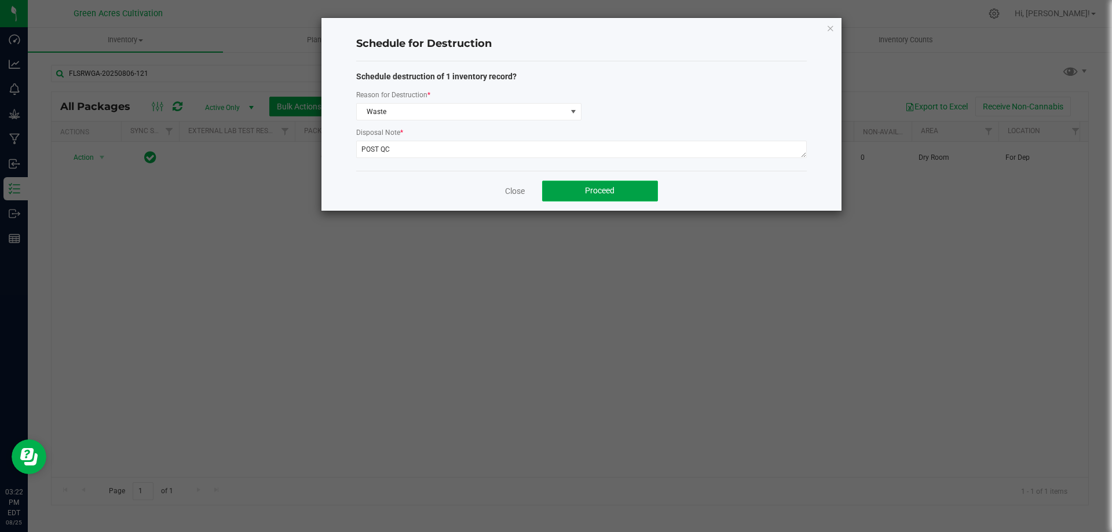
drag, startPoint x: 598, startPoint y: 193, endPoint x: 611, endPoint y: 184, distance: 15.4
click at [605, 188] on span "Proceed" at bounding box center [600, 190] width 30 height 9
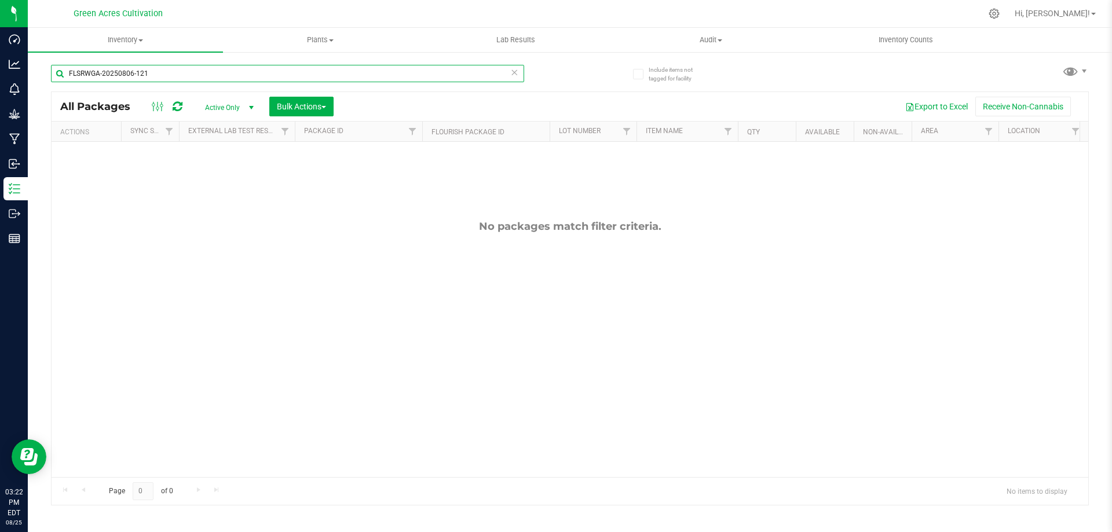
click at [144, 70] on input "FLSRWGA-20250806-121" at bounding box center [287, 73] width 473 height 17
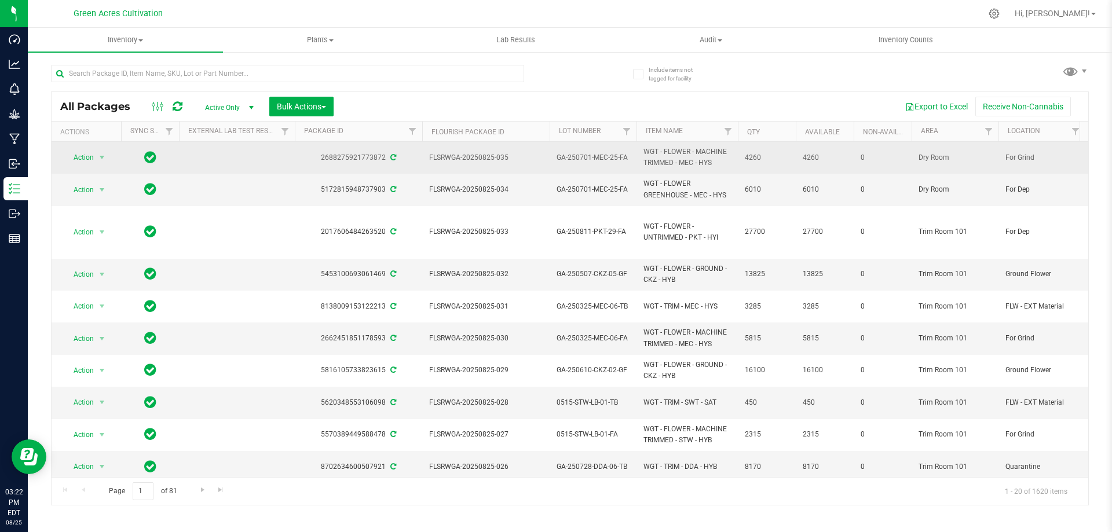
click at [606, 166] on td "GA-250701-MEC-25-FA" at bounding box center [593, 158] width 87 height 32
click at [606, 166] on input "GA-250701-MEC-25-FA" at bounding box center [590, 158] width 83 height 18
click at [708, 160] on span "WGT - FLOWER - MACHINE TRIMMED - MEC - HYS" at bounding box center [687, 158] width 87 height 22
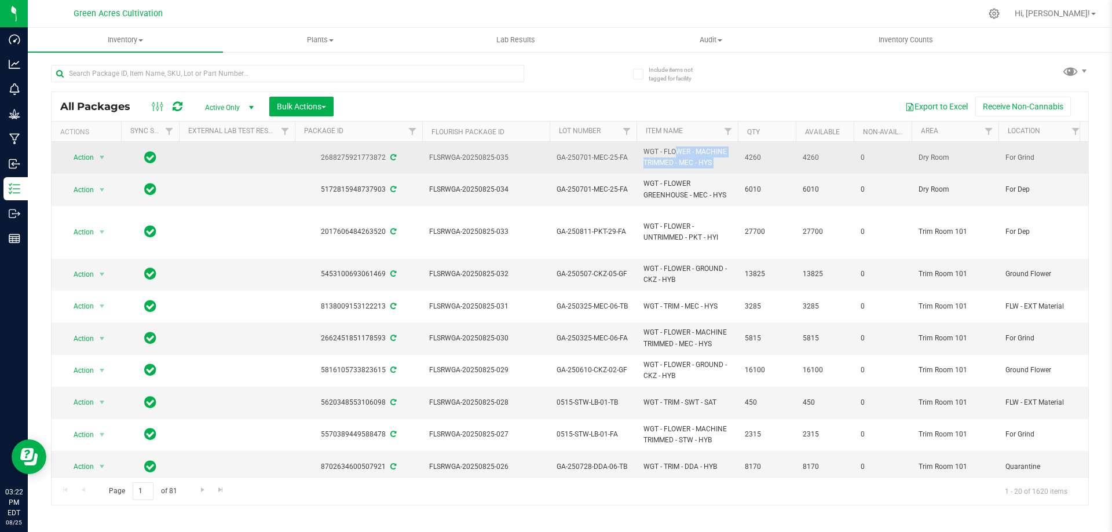
click at [708, 160] on span "WGT - FLOWER - MACHINE TRIMMED - MEC - HYS" at bounding box center [687, 158] width 87 height 22
copy tr "WGT - FLOWER - MACHINE TRIMMED - MEC - HYS"
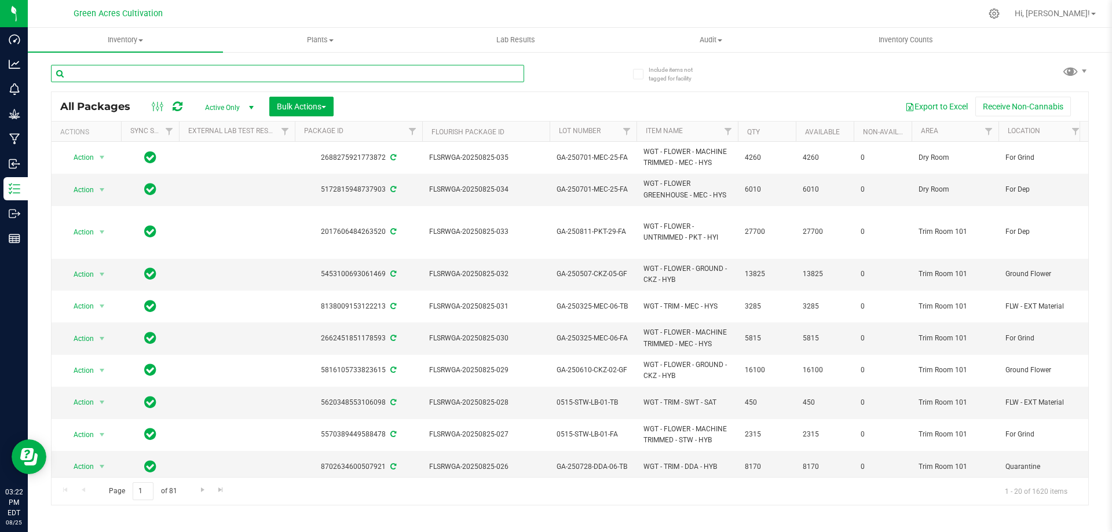
click at [304, 75] on input "text" at bounding box center [287, 73] width 473 height 17
paste input "WGT - FLOWER - MACHINE TRIMMED - MEC - HYS"
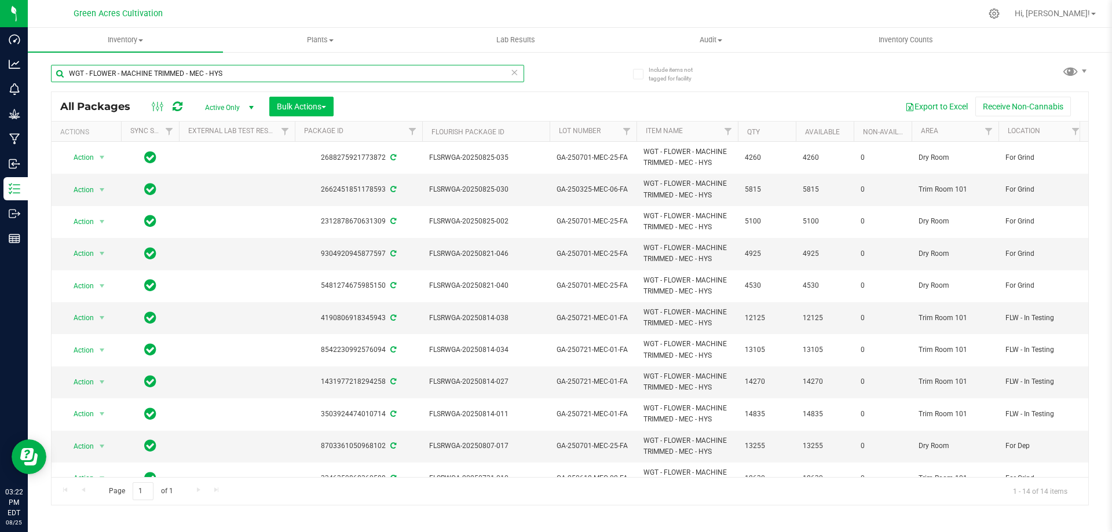
type input "WGT - FLOWER - MACHINE TRIMMED - MEC - HYS"
click at [306, 103] on span "Bulk Actions" at bounding box center [301, 106] width 49 height 9
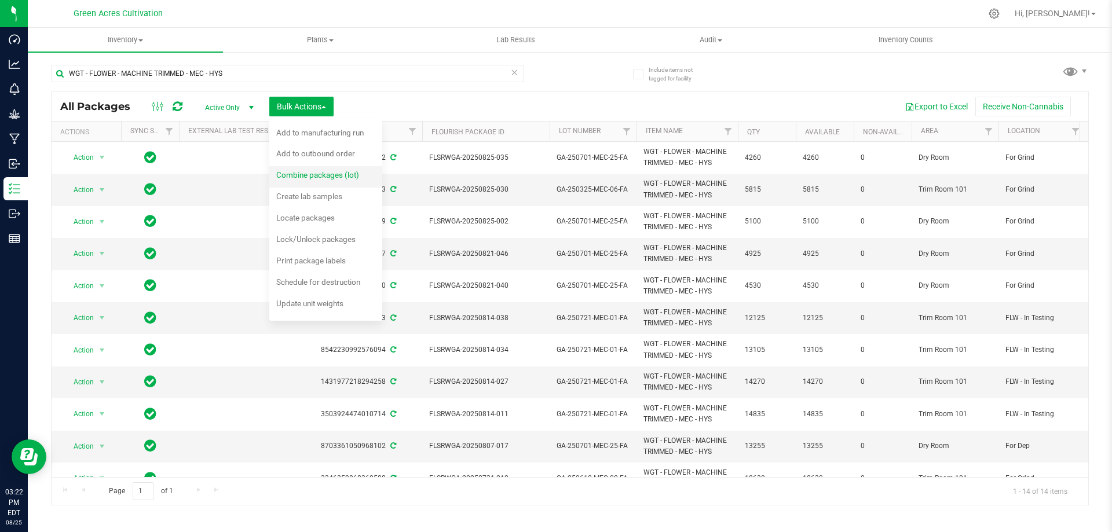
click at [288, 175] on span "Combine packages (lot)" at bounding box center [317, 174] width 83 height 9
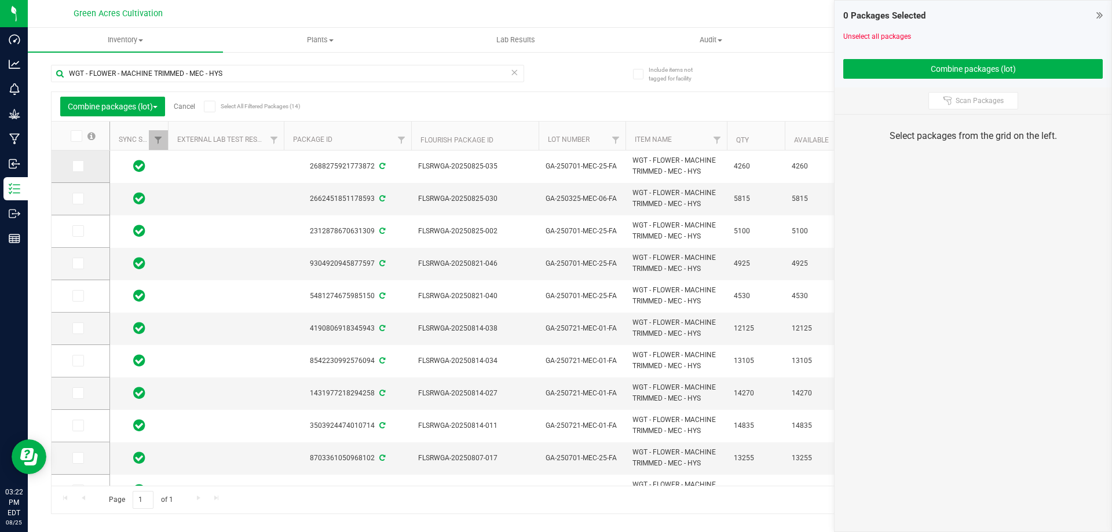
click at [82, 163] on span at bounding box center [78, 166] width 12 height 12
click at [0, 0] on input "checkbox" at bounding box center [0, 0] width 0 height 0
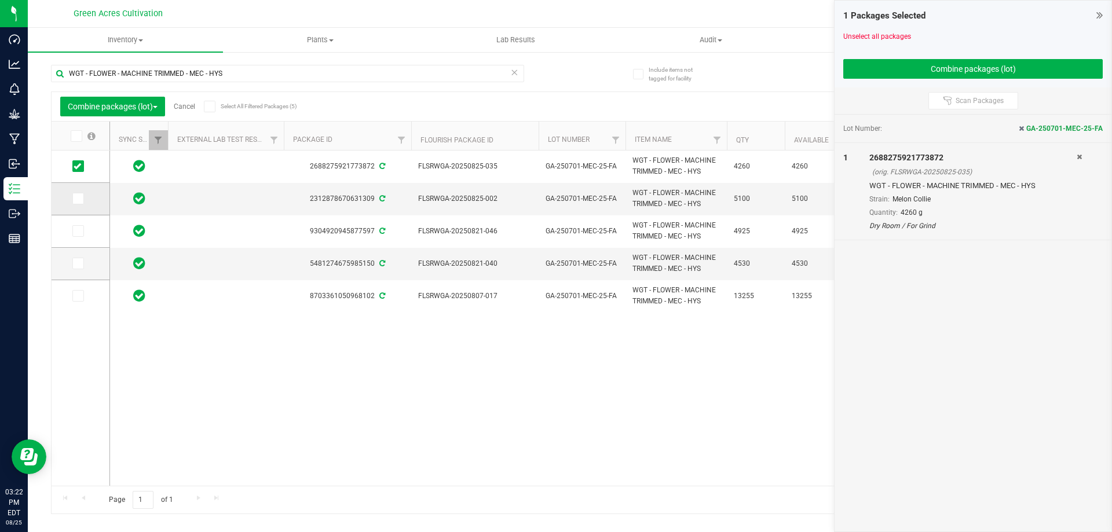
click at [76, 199] on icon at bounding box center [78, 199] width 8 height 0
click at [0, 0] on input "checkbox" at bounding box center [0, 0] width 0 height 0
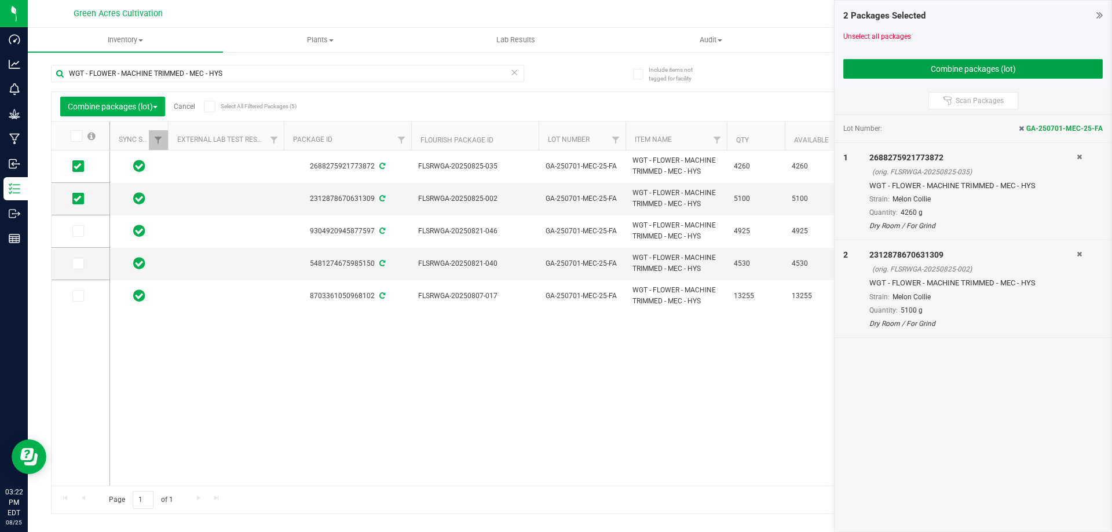
click at [904, 64] on button "Combine packages (lot)" at bounding box center [973, 69] width 260 height 20
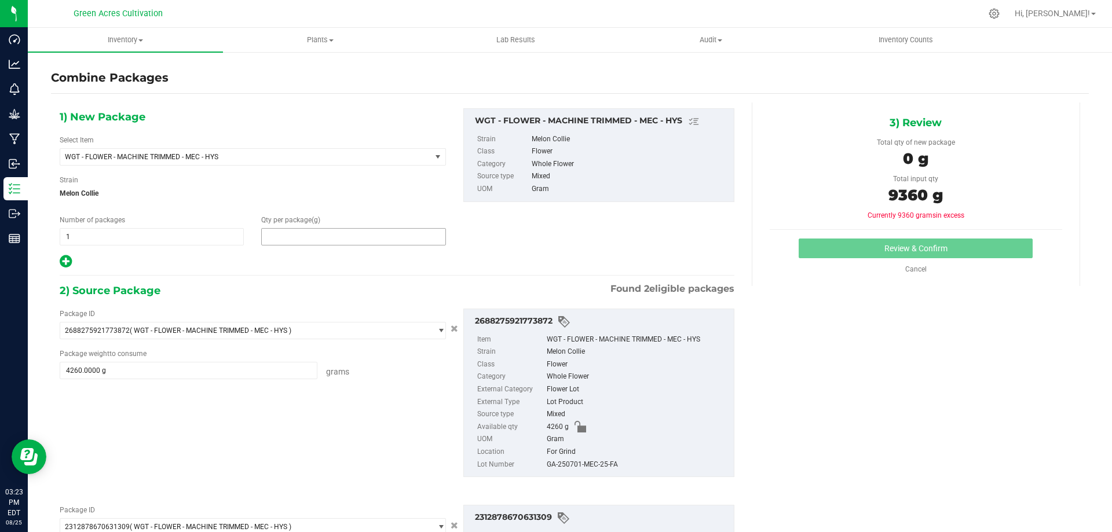
click at [270, 233] on span at bounding box center [353, 236] width 184 height 17
type input "9360"
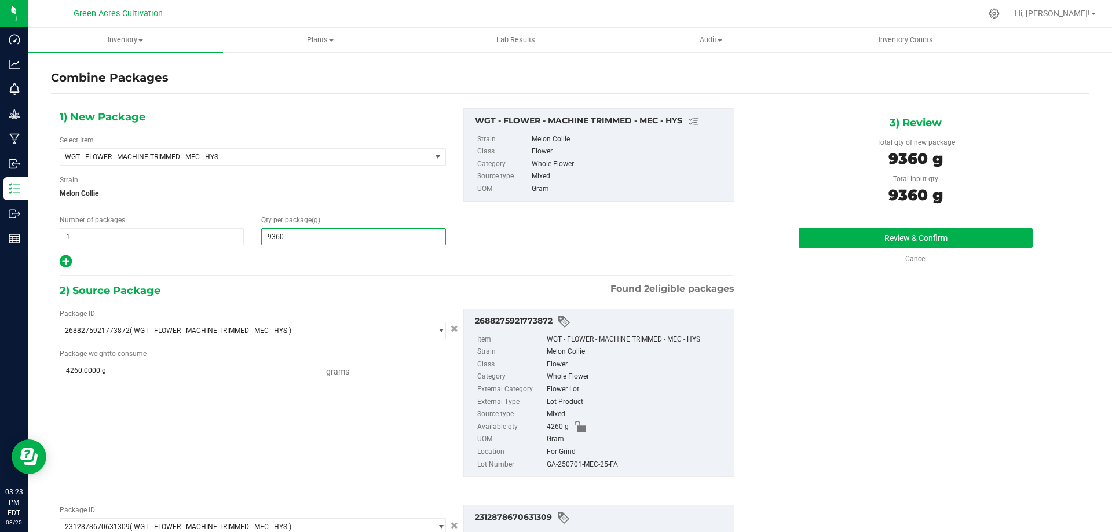
type input "9,360"
click at [442, 260] on div at bounding box center [253, 261] width 386 height 15
click at [556, 469] on div "GA-250701-MEC-25-FA" at bounding box center [637, 465] width 181 height 13
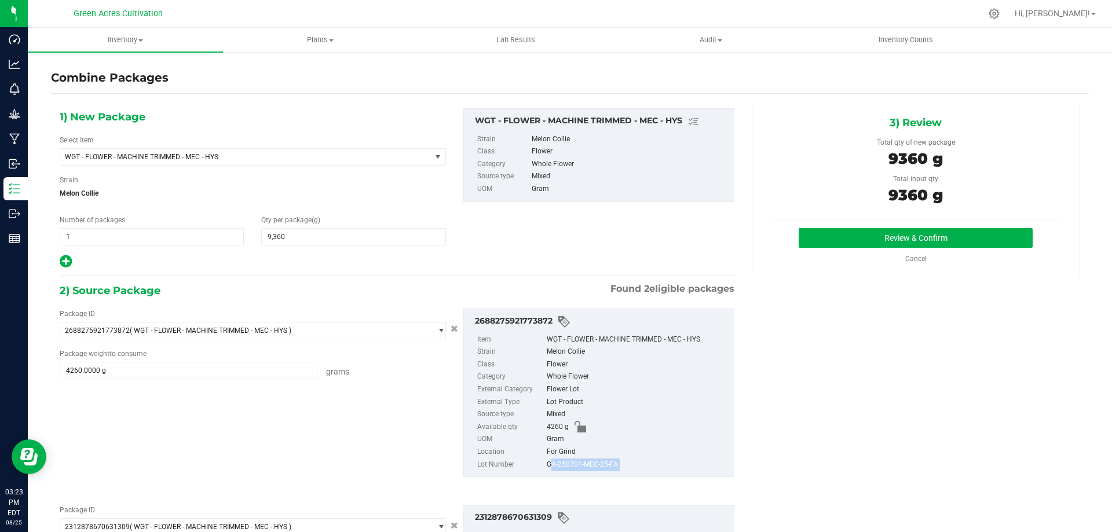
copy div "GA-250701-MEC-25-FA"
click at [816, 246] on button "Review & Confirm" at bounding box center [916, 238] width 234 height 20
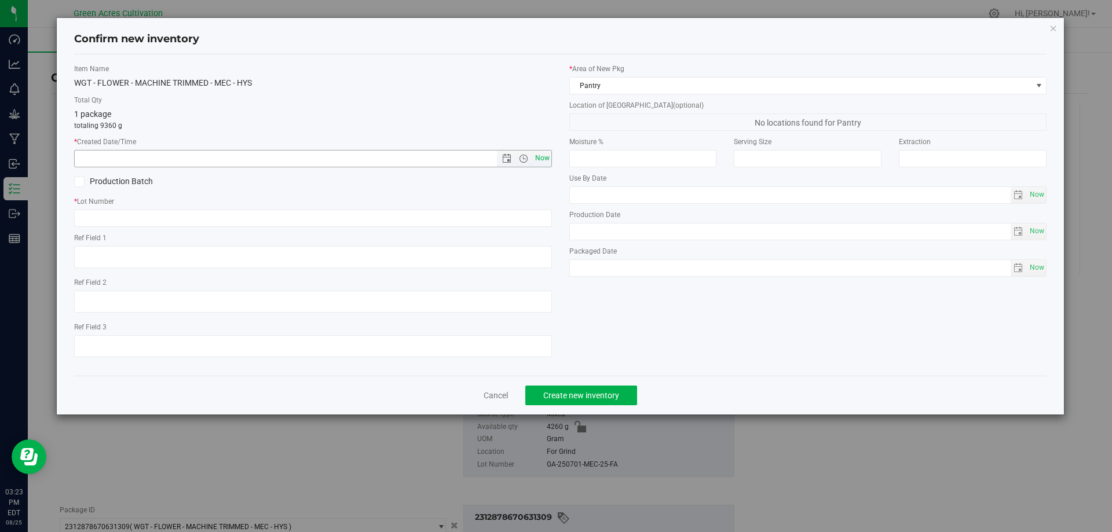
click at [544, 157] on span "Now" at bounding box center [542, 158] width 20 height 17
type input "[DATE] 3:23 PM"
click at [296, 205] on label "* Lot Number" at bounding box center [313, 201] width 478 height 10
click at [213, 217] on input "text" at bounding box center [313, 218] width 478 height 17
paste input "GA-250701-MEC-25-FA"
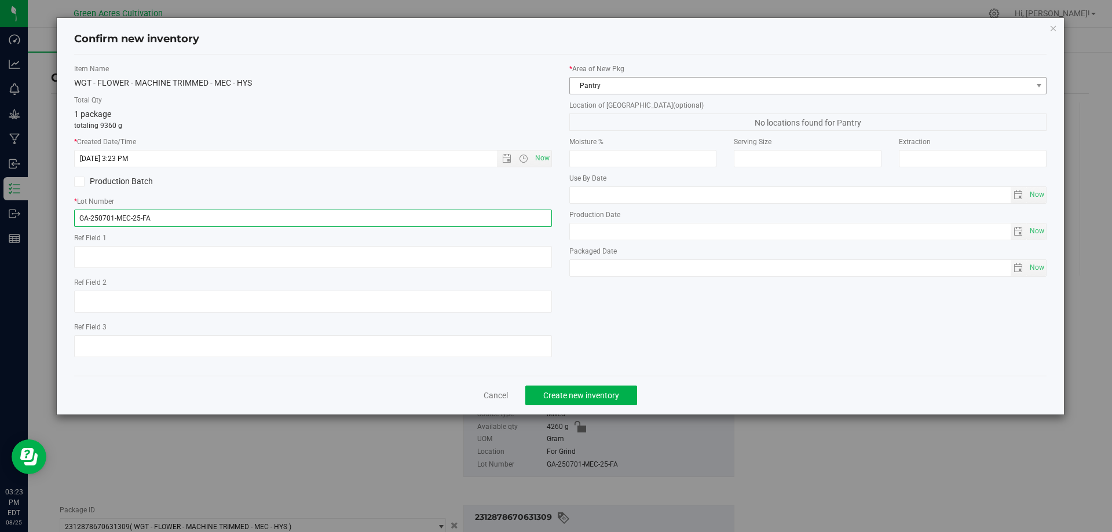
type input "GA-250701-MEC-25-FA"
click at [604, 85] on span "Pantry" at bounding box center [801, 86] width 462 height 16
click at [603, 86] on span "Pantry" at bounding box center [801, 86] width 462 height 16
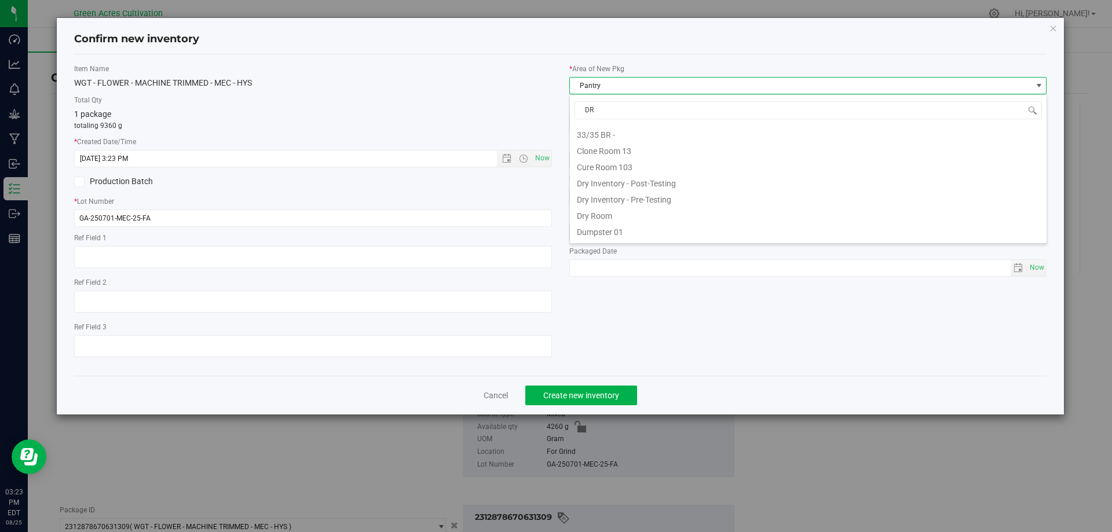
type input "DRY"
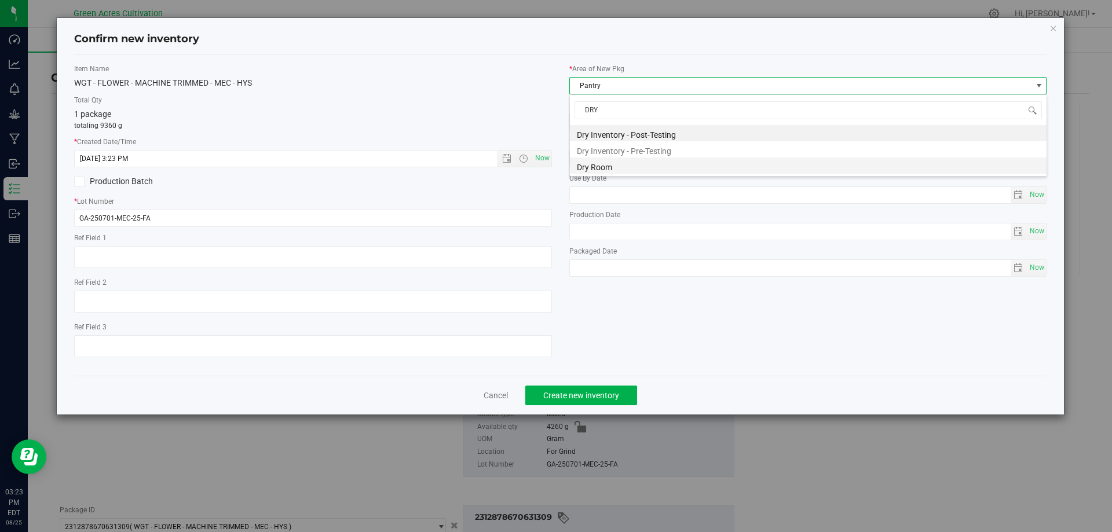
click at [592, 170] on li "Dry Room" at bounding box center [808, 166] width 477 height 16
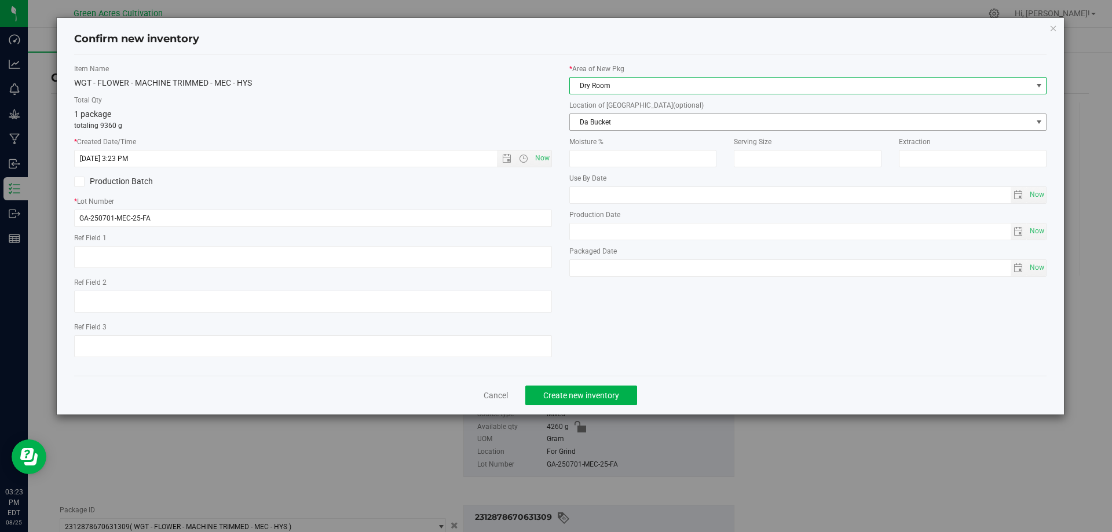
drag, startPoint x: 587, startPoint y: 130, endPoint x: 589, endPoint y: 119, distance: 11.2
click at [589, 119] on span "Da Bucket" at bounding box center [801, 122] width 462 height 16
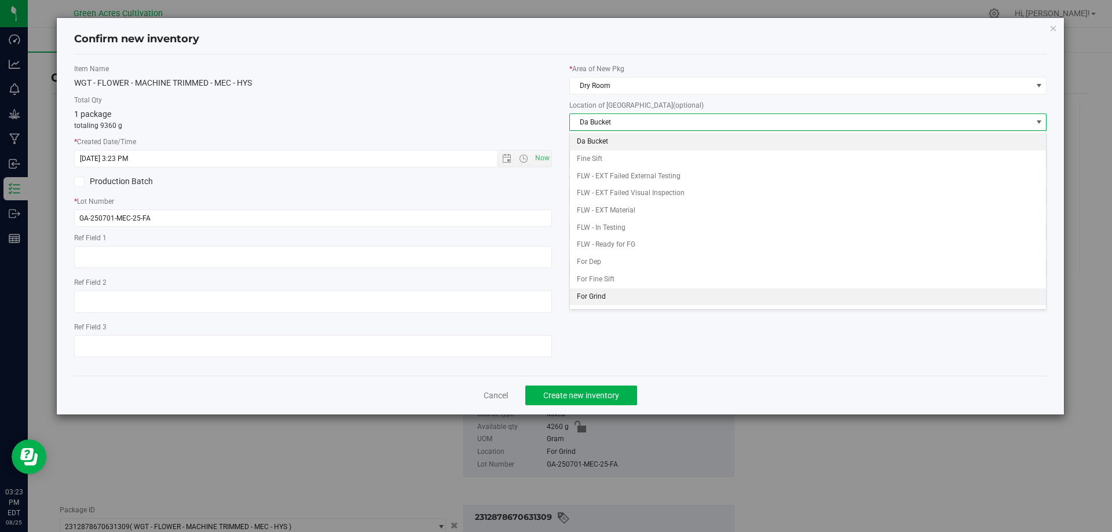
click at [595, 297] on li "For Grind" at bounding box center [808, 296] width 477 height 17
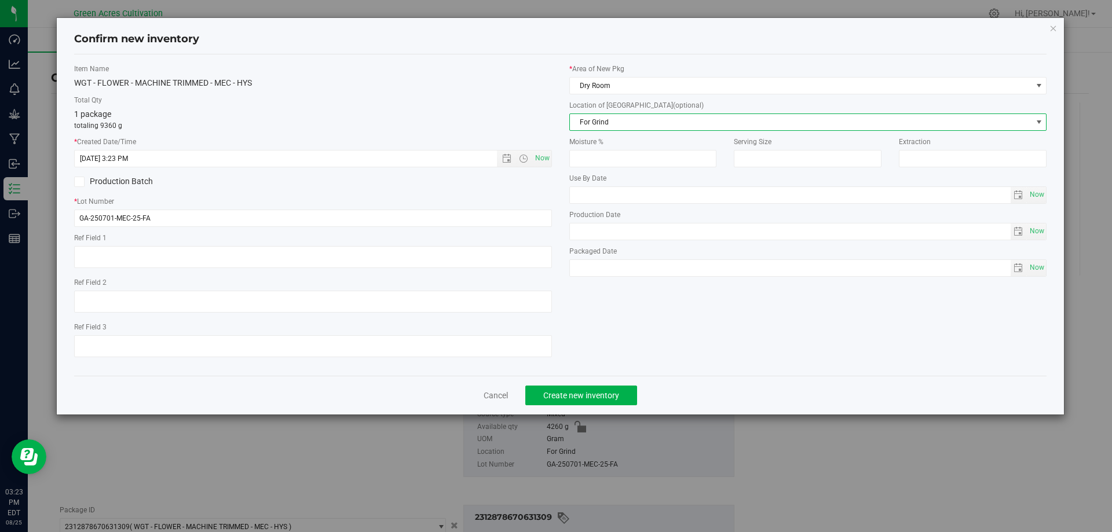
click at [752, 401] on div "Cancel Create new inventory" at bounding box center [560, 395] width 973 height 39
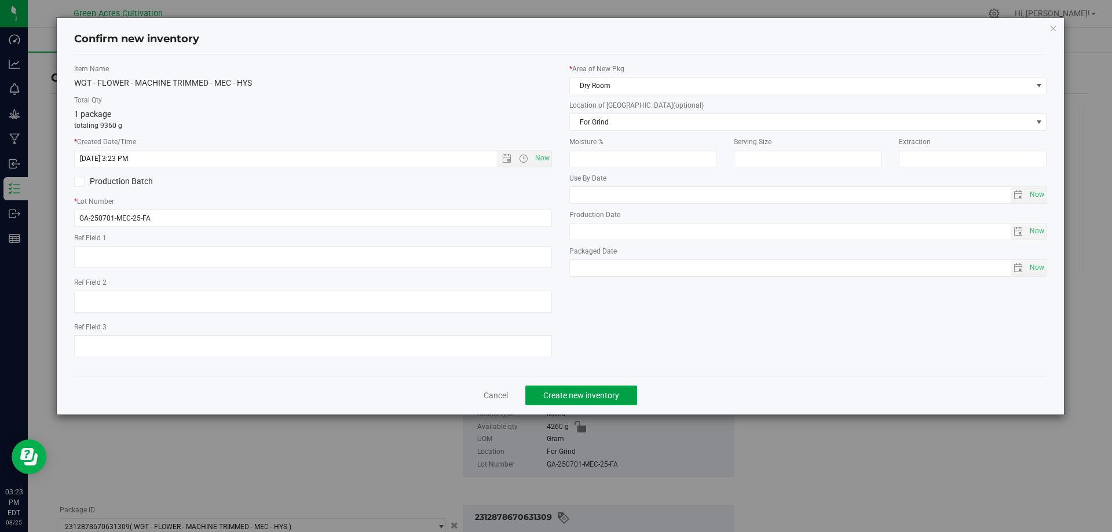
click at [619, 388] on button "Create new inventory" at bounding box center [581, 396] width 112 height 20
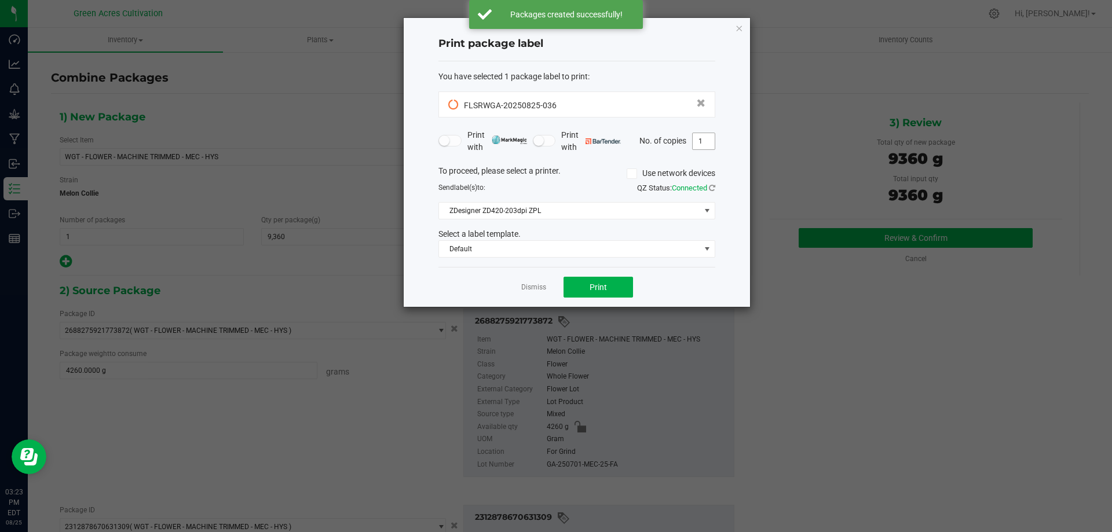
click at [704, 144] on input "1" at bounding box center [704, 141] width 22 height 16
type input "2"
click at [666, 298] on div "Dismiss Print" at bounding box center [577, 287] width 277 height 40
click at [606, 283] on span "Print" at bounding box center [598, 287] width 17 height 9
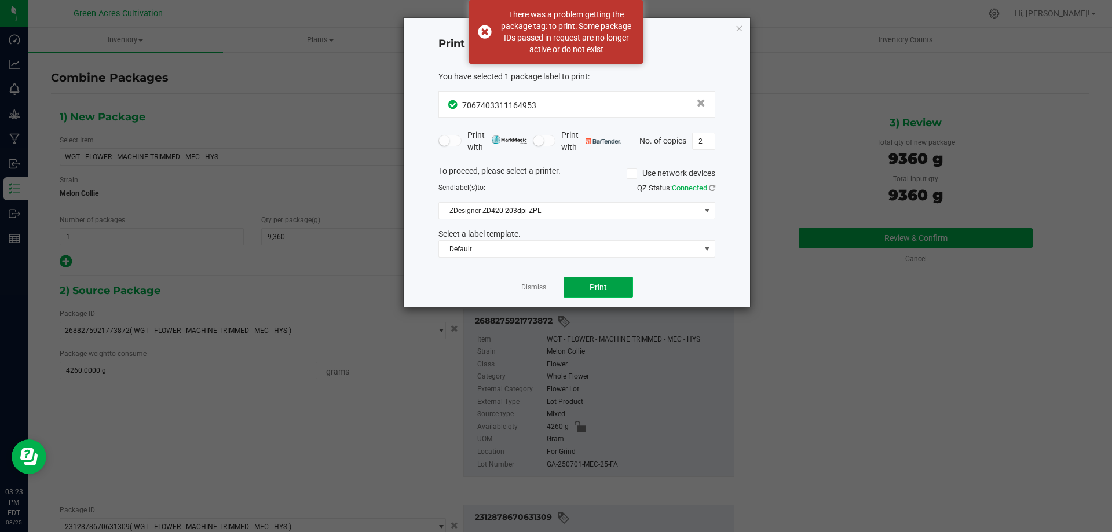
click at [601, 287] on span "Print" at bounding box center [598, 287] width 17 height 9
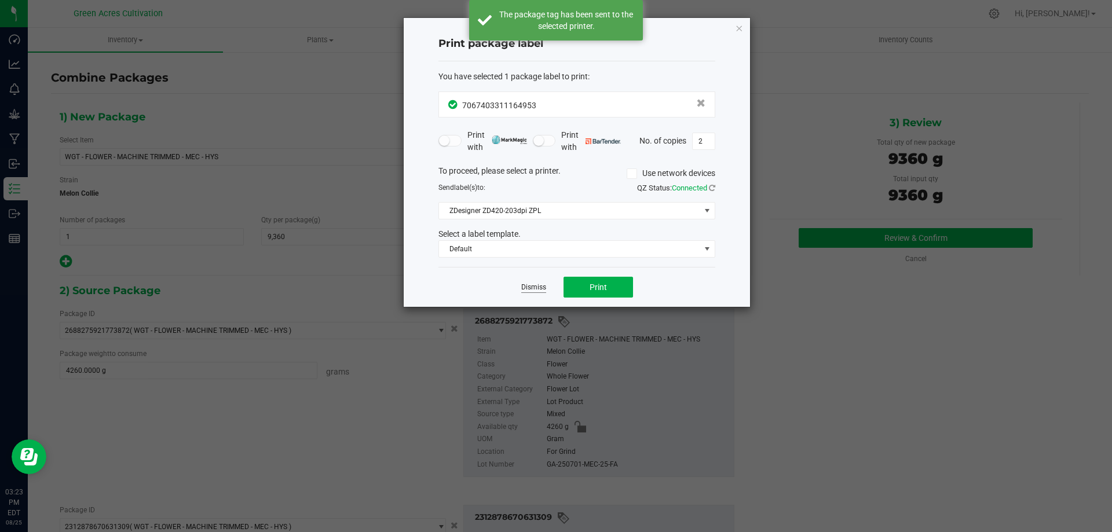
click at [531, 285] on link "Dismiss" at bounding box center [533, 288] width 25 height 10
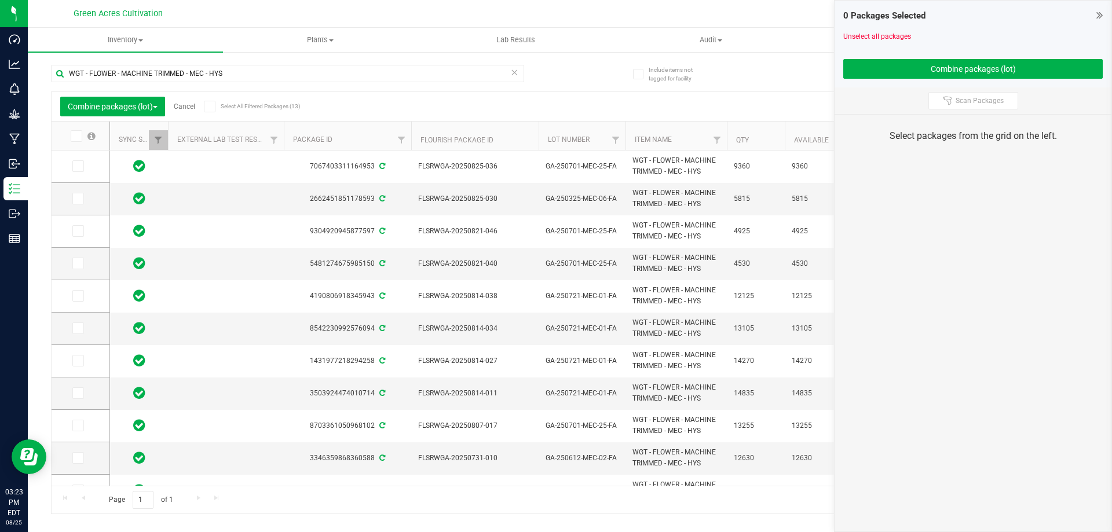
drag, startPoint x: 740, startPoint y: 76, endPoint x: 756, endPoint y: 79, distance: 16.5
click at [750, 78] on div "WGT - FLOWER - MACHINE TRIMMED - MEC - HYS Combine packages (lot) Cancel Select…" at bounding box center [570, 284] width 1038 height 461
click at [1101, 21] on span at bounding box center [1100, 15] width 6 height 14
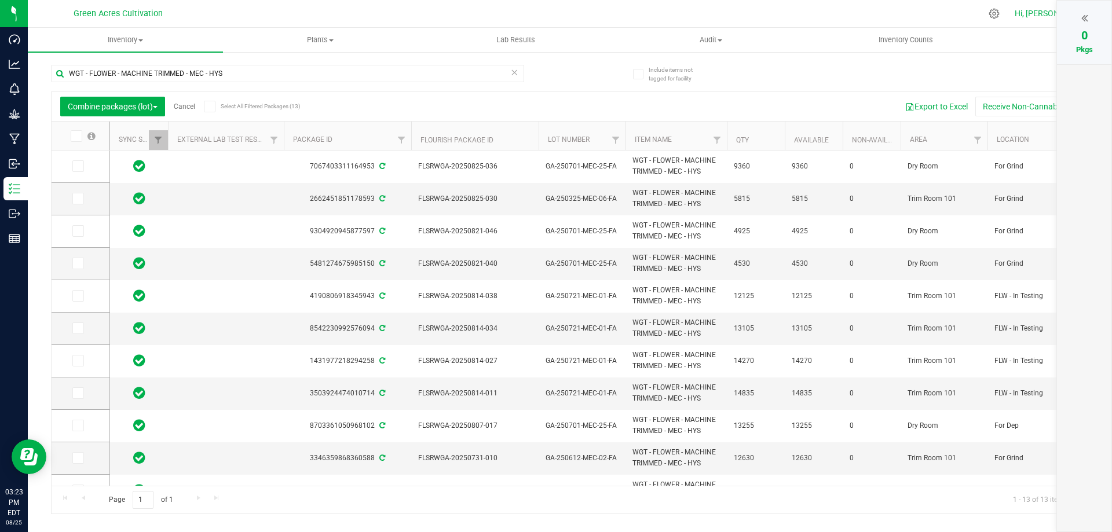
click at [1046, 11] on span "Hi, [PERSON_NAME]!" at bounding box center [1052, 13] width 75 height 9
click at [1033, 123] on icon at bounding box center [1030, 123] width 9 height 11
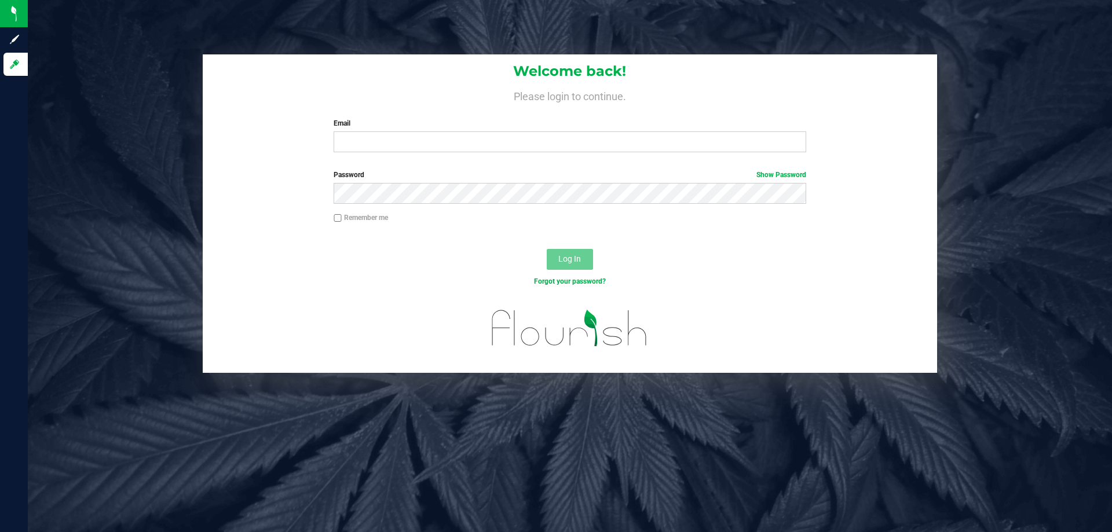
click at [1042, 131] on div "Welcome back! Please login to continue. Email Required Please format your email…" at bounding box center [570, 213] width 1102 height 319
